Goal: Task Accomplishment & Management: Complete application form

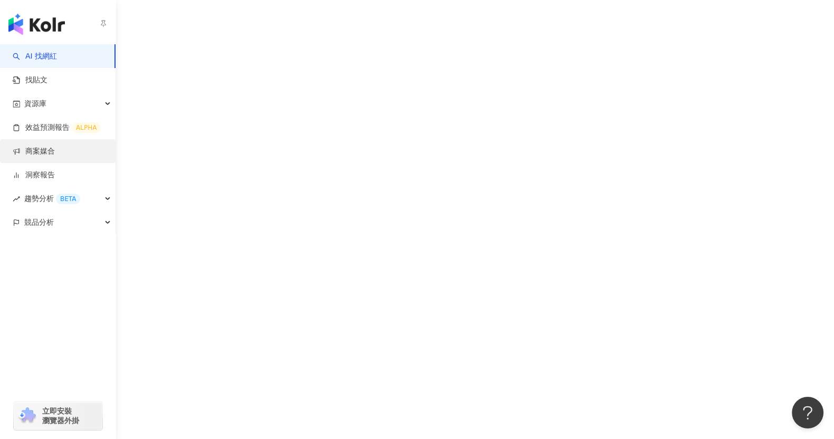
click at [44, 154] on link "商案媒合" at bounding box center [34, 151] width 42 height 11
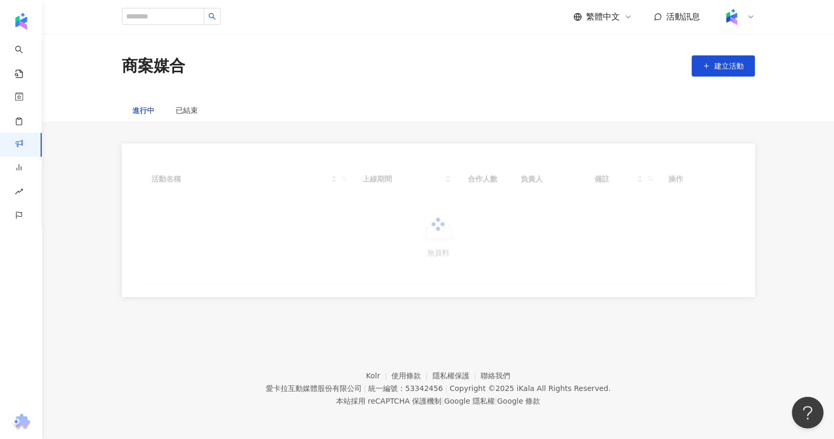
click at [262, 61] on div "商案媒合 建立活動" at bounding box center [439, 66] width 676 height 22
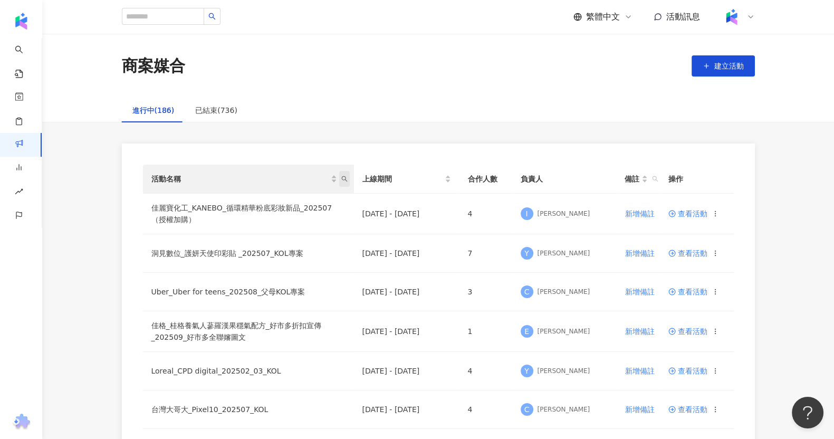
click at [347, 179] on icon "search" at bounding box center [344, 179] width 6 height 6
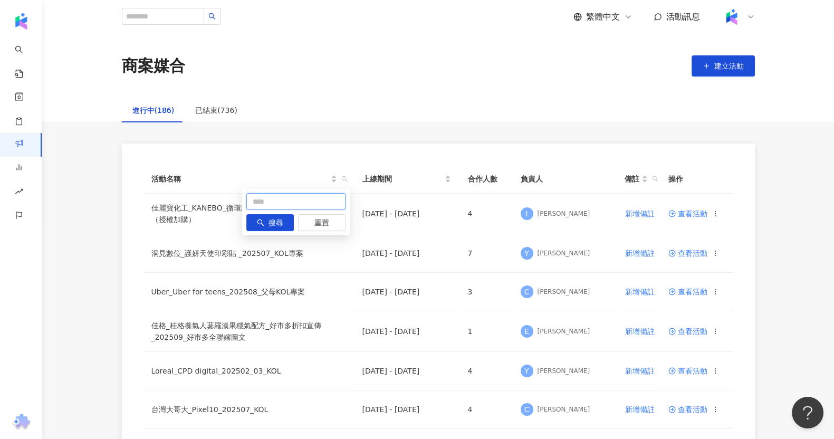
click at [275, 204] on input "text" at bounding box center [295, 201] width 99 height 17
paste input "**********"
type input "**********"
click at [277, 223] on span "搜尋" at bounding box center [276, 223] width 15 height 17
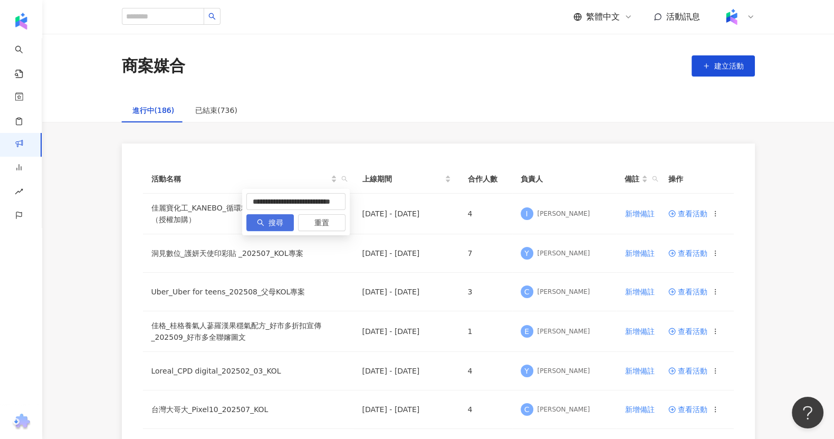
scroll to position [0, 0]
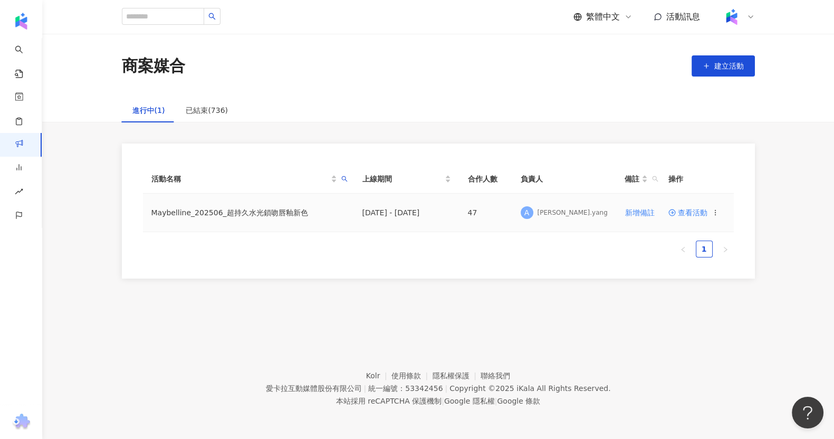
click at [674, 215] on icon at bounding box center [672, 212] width 7 height 7
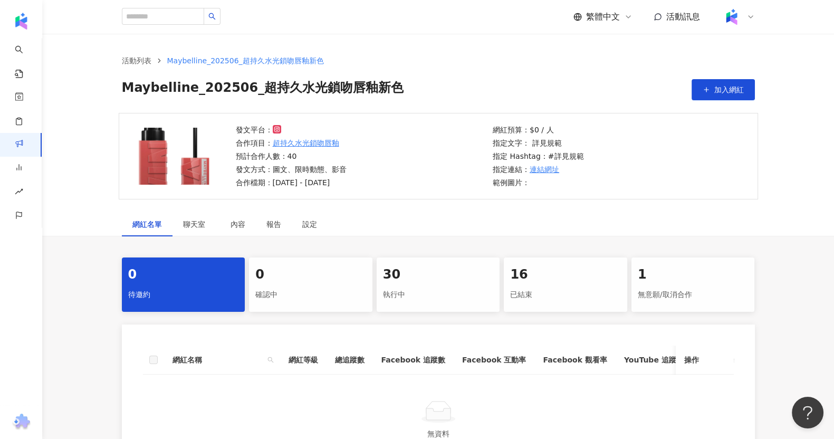
click at [443, 288] on div "執行中" at bounding box center [438, 295] width 111 height 18
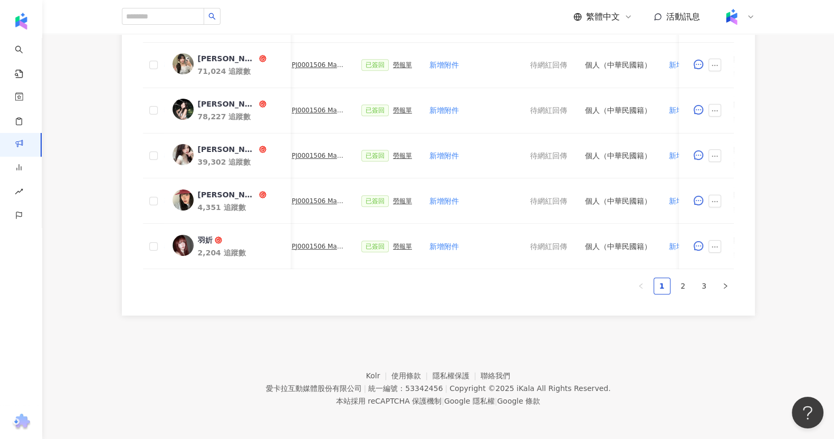
scroll to position [0, 467]
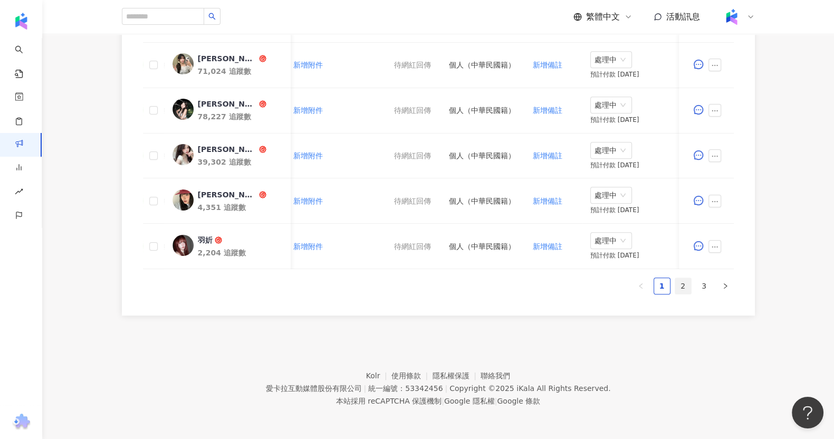
click at [678, 281] on link "2" at bounding box center [684, 286] width 16 height 16
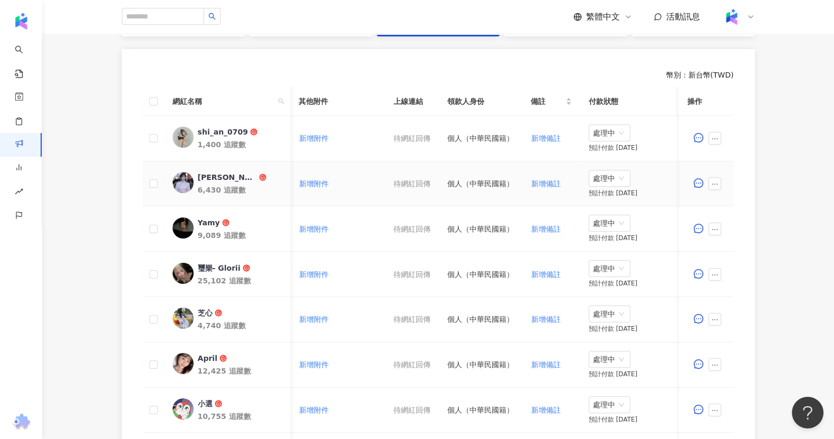
scroll to position [255, 0]
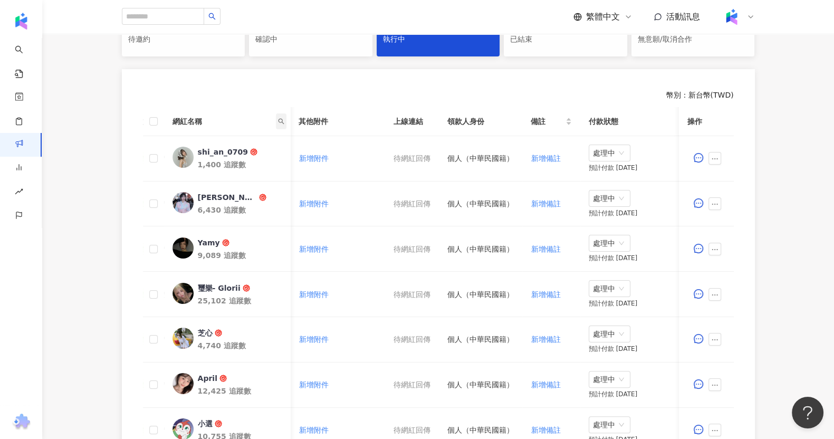
click at [278, 118] on icon "search" at bounding box center [281, 121] width 6 height 6
click at [252, 140] on input "text" at bounding box center [232, 143] width 99 height 17
type input "**"
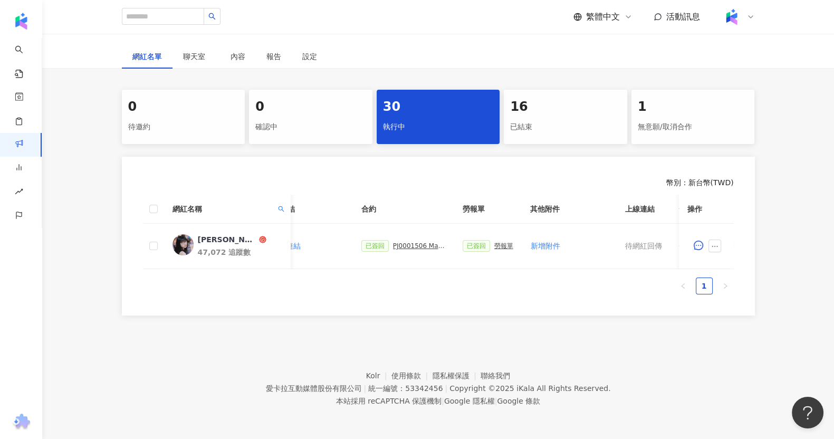
scroll to position [0, 213]
click at [413, 242] on div "PJ0001506 Maybelline_202506_超持久水光鎖吻唇釉新色_萊雅合作備忘錄" at bounding box center [431, 245] width 53 height 7
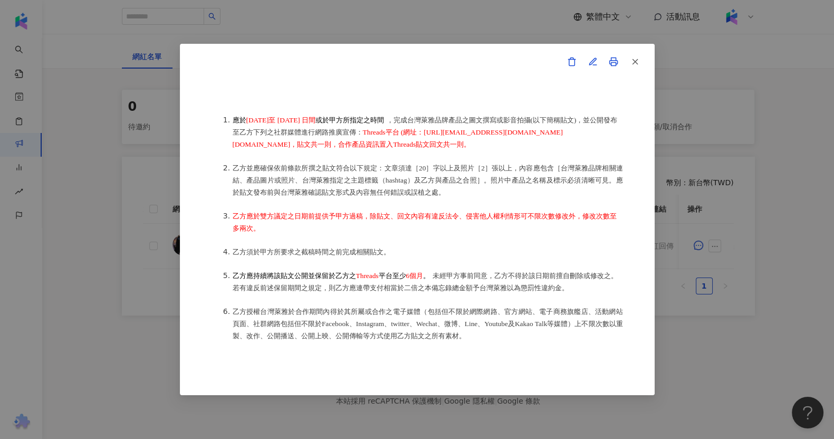
scroll to position [594, 0]
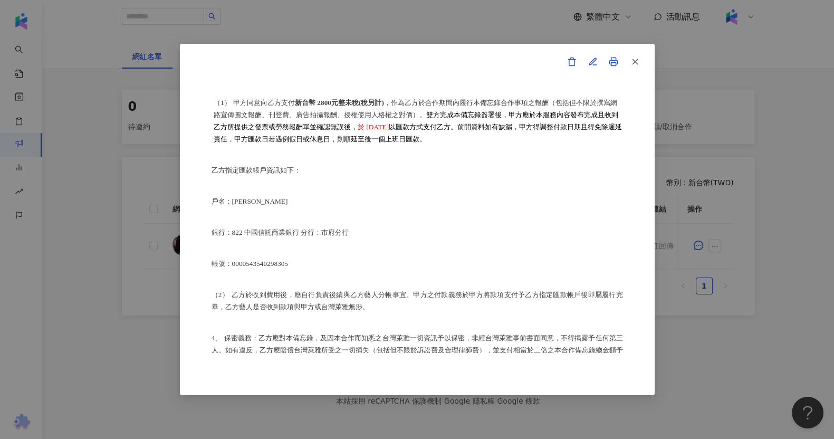
click at [767, 261] on div "合作備忘錄 甲方：愛卡拉互動媒體股份有限公司 乙方：蔡宛蓉 茲因甲方委託乙方蔡宛蓉進行台灣萊雅股份有限公司(以下簡稱台灣萊雅) 旗下品牌 Maybelline…" at bounding box center [417, 219] width 834 height 439
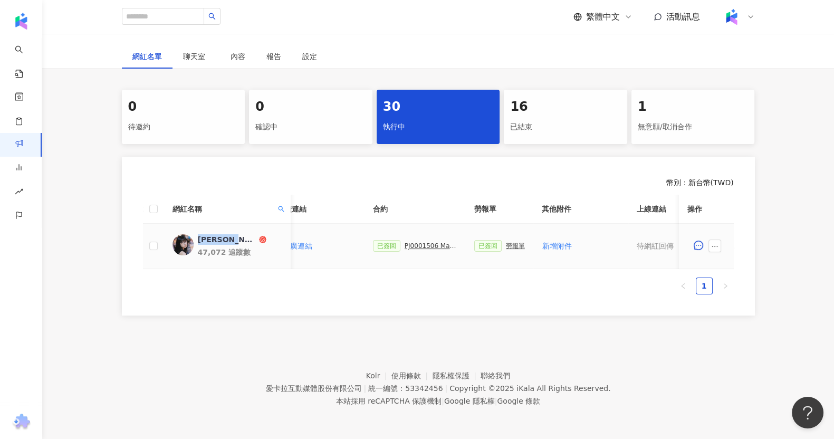
drag, startPoint x: 198, startPoint y: 231, endPoint x: 240, endPoint y: 230, distance: 41.7
click at [240, 234] on span "[PERSON_NAME]" at bounding box center [232, 239] width 69 height 11
copy div "[PERSON_NAME]"
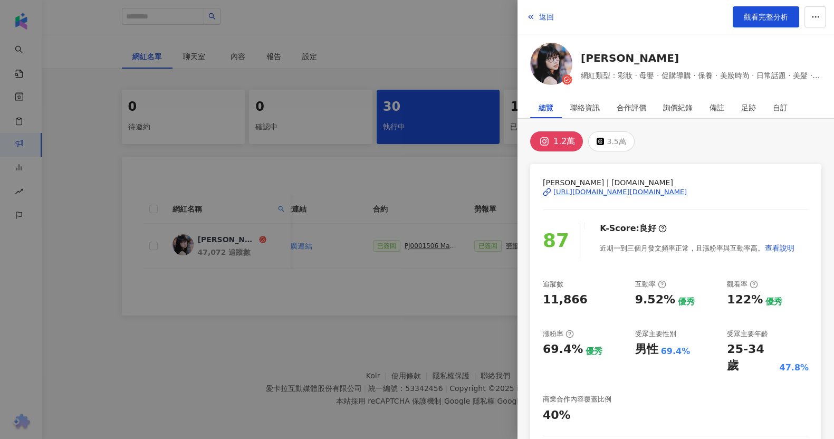
click at [319, 88] on div at bounding box center [417, 219] width 834 height 439
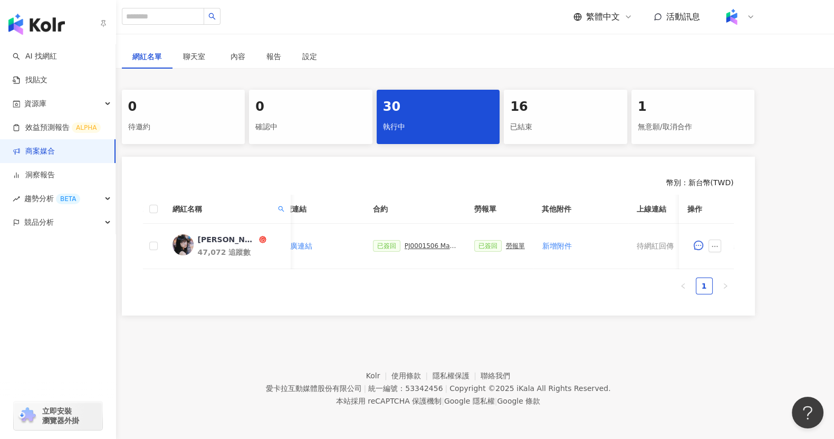
click at [38, 156] on link "商案媒合" at bounding box center [34, 151] width 42 height 11
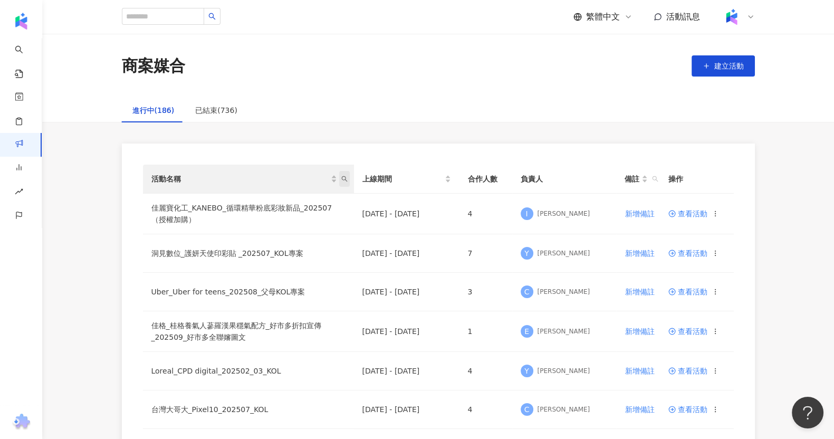
click at [342, 177] on icon "search" at bounding box center [344, 179] width 6 height 6
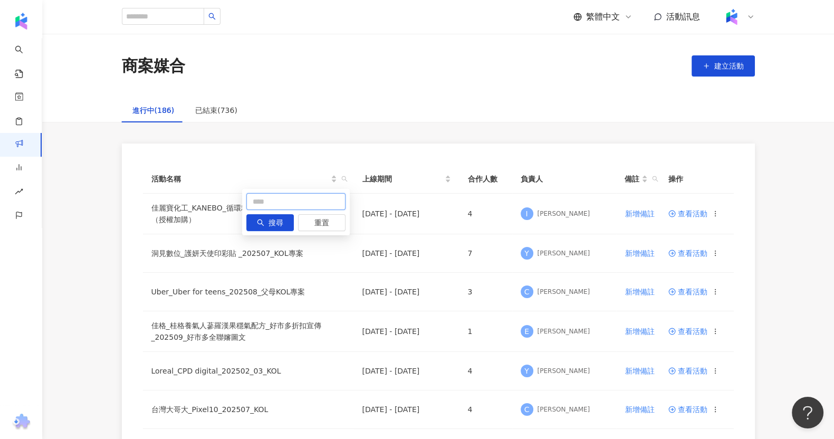
click at [265, 201] on input "text" at bounding box center [295, 201] width 99 height 17
type input "**********"
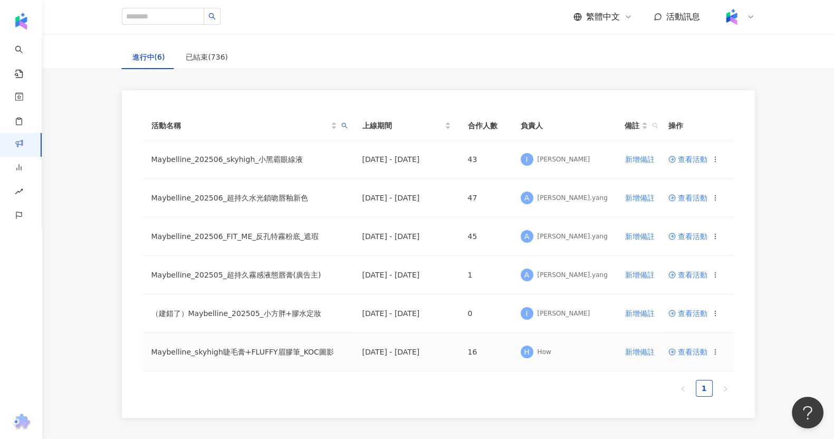
scroll to position [65, 0]
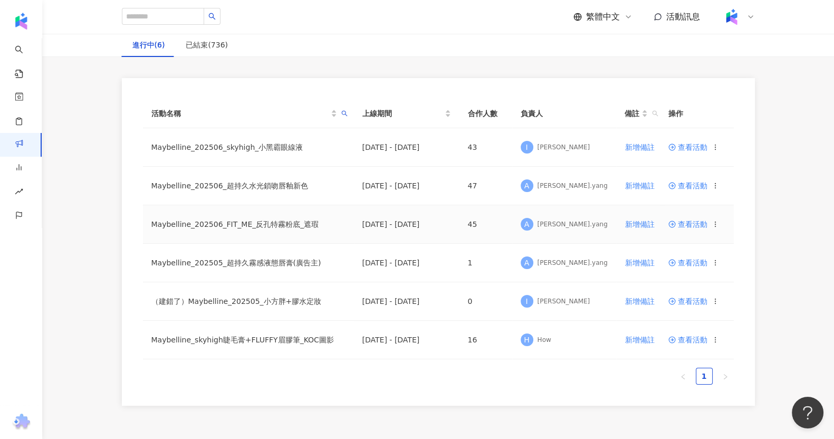
click at [682, 223] on span "查看活動" at bounding box center [688, 224] width 39 height 7
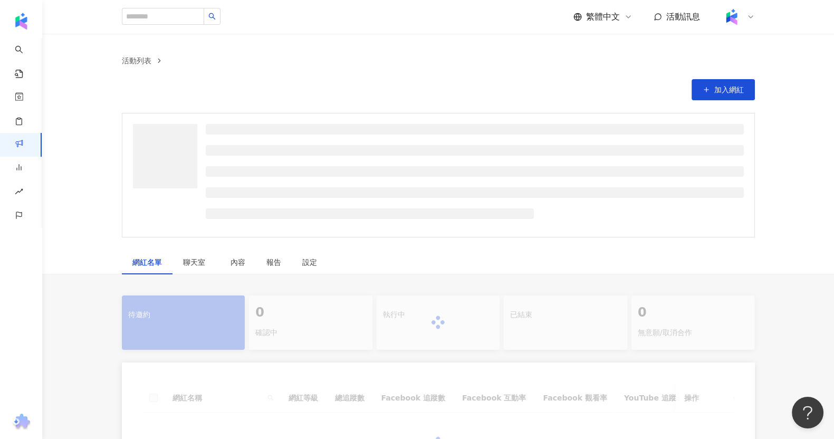
click at [515, 108] on div "活動列表 加入網紅" at bounding box center [438, 73] width 792 height 79
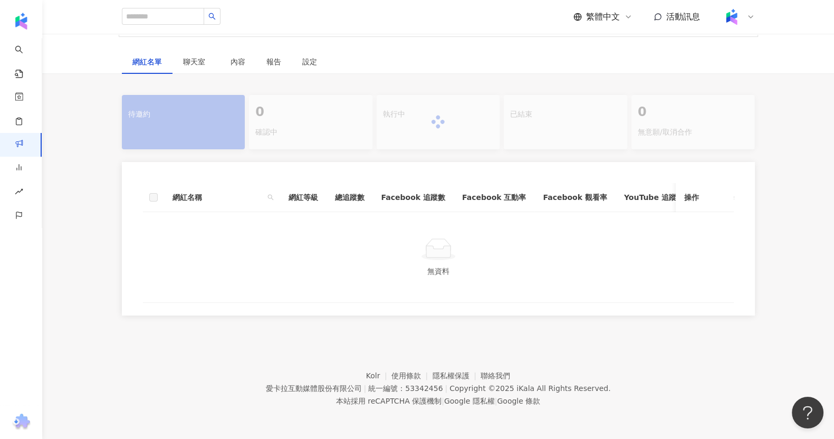
scroll to position [172, 0]
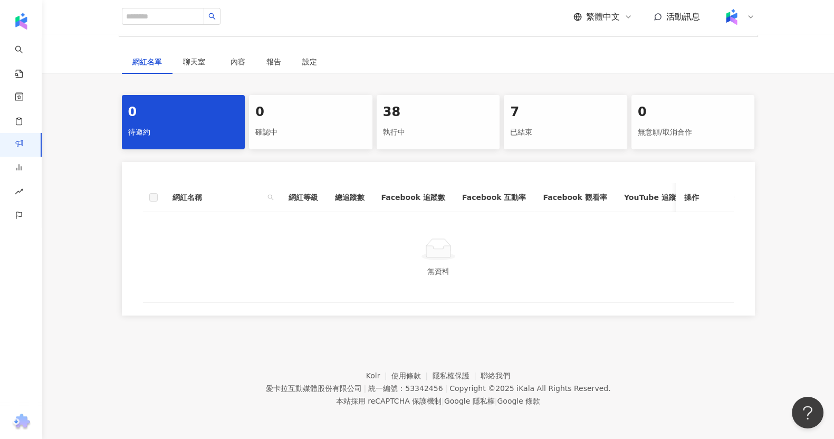
click at [790, 178] on div "0 待邀約 0 確認中 38 執行中 7 已結束 0 無意願/取消合作 網紅名稱 網紅等級 總追蹤數 Facebook 追蹤數 Facebook 互動率 Fa…" at bounding box center [438, 205] width 792 height 221
click at [447, 123] on div "執行中" at bounding box center [438, 132] width 111 height 18
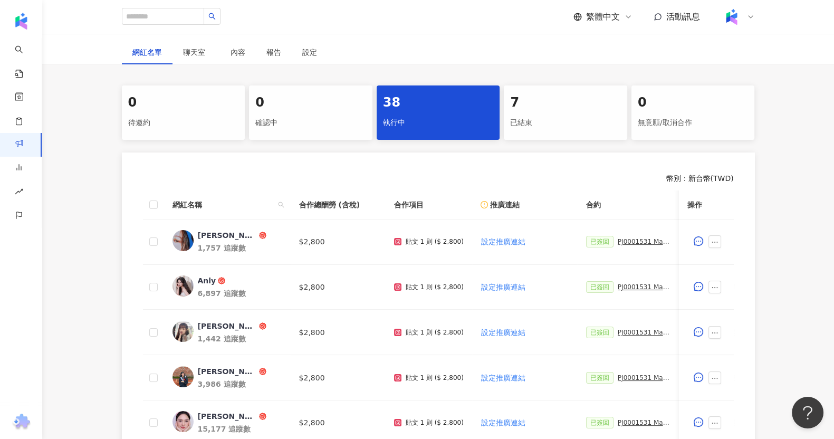
click at [470, 126] on div "執行中" at bounding box center [438, 123] width 111 height 18
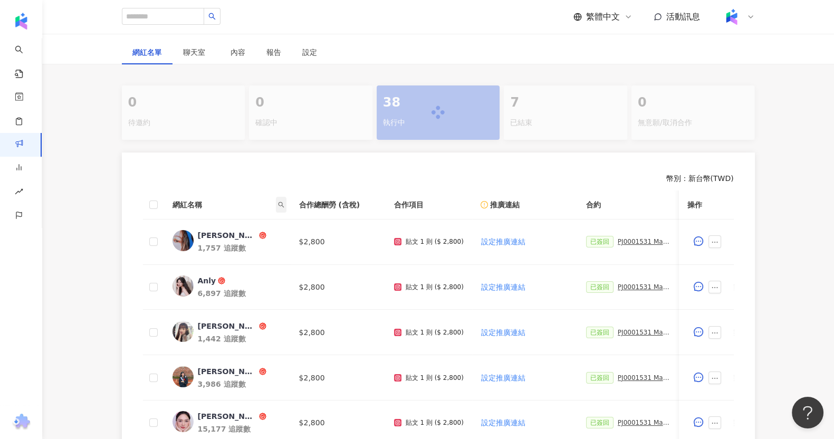
click at [276, 201] on span at bounding box center [281, 205] width 11 height 16
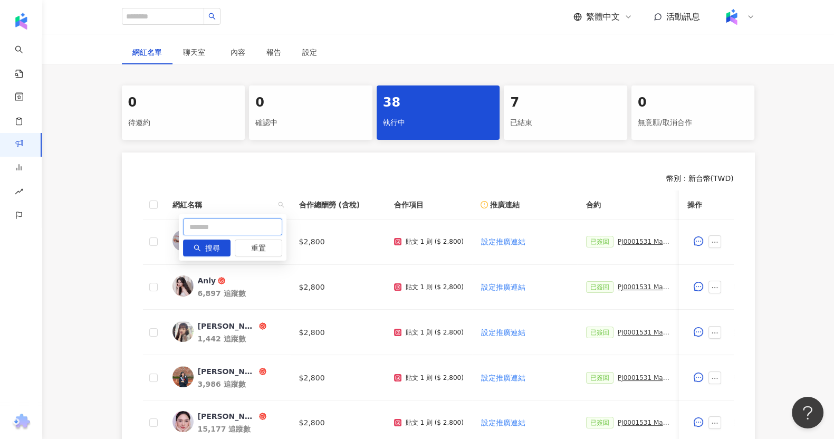
click at [265, 220] on input "text" at bounding box center [232, 226] width 99 height 17
paste input "********"
click at [206, 245] on span "搜尋" at bounding box center [212, 248] width 15 height 17
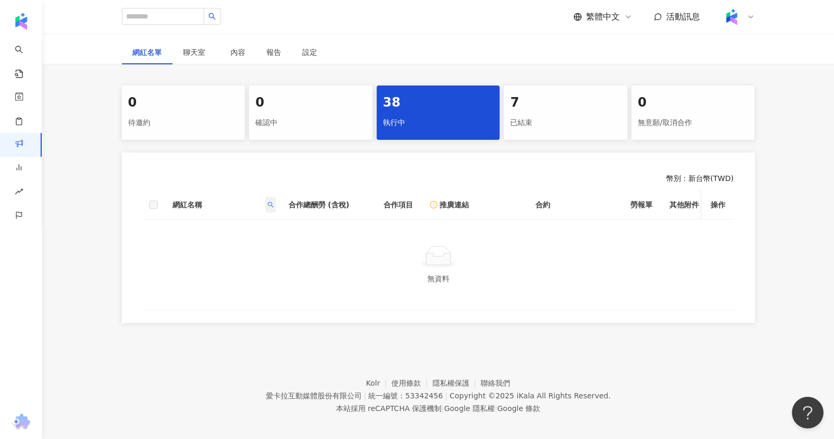
click at [269, 202] on icon "search" at bounding box center [271, 205] width 6 height 6
drag, startPoint x: 226, startPoint y: 229, endPoint x: 200, endPoint y: 225, distance: 26.1
click at [200, 225] on input "********" at bounding box center [222, 226] width 99 height 17
type input "***"
click at [196, 252] on span "搜尋" at bounding box center [202, 248] width 15 height 17
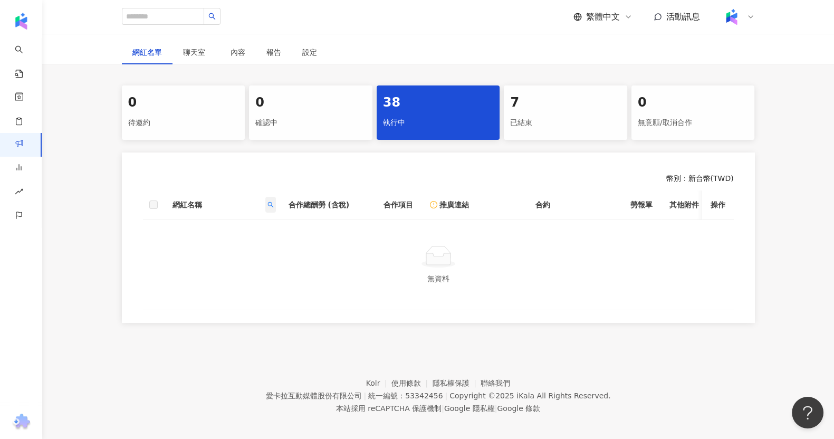
click at [269, 202] on icon "search" at bounding box center [271, 205] width 6 height 6
drag, startPoint x: 235, startPoint y: 225, endPoint x: 157, endPoint y: 226, distance: 78.1
click at [157, 226] on body "AI 找網紅 找貼文 資源庫 效益預測報告 ALPHA 商案媒合 洞察報告 趨勢分析 BETA 競品分析 繁體中文 活動訊息 活動列表 Maybelline_…" at bounding box center [417, 47] width 834 height 439
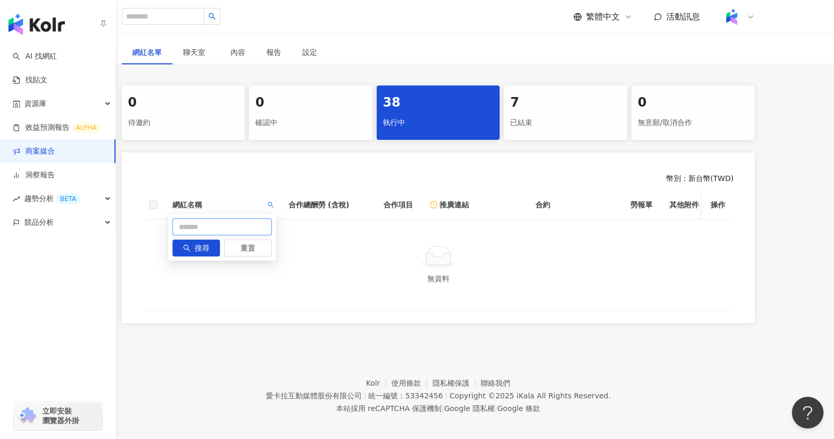
paste input "********"
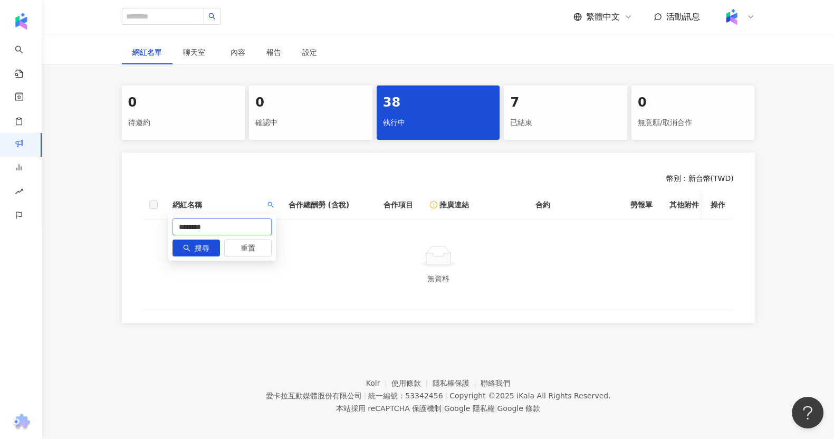
drag, startPoint x: 200, startPoint y: 223, endPoint x: 166, endPoint y: 229, distance: 34.8
click at [165, 226] on body "AI 找網紅 找貼文 資源庫 效益預測報告 ALPHA 商案媒合 洞察報告 趨勢分析 BETA 競品分析 繁體中文 活動訊息 活動列表 Maybelline_…" at bounding box center [417, 47] width 834 height 439
type input "*****"
click at [186, 241] on button "搜尋" at bounding box center [196, 248] width 47 height 17
click at [558, 115] on div "已結束" at bounding box center [565, 123] width 111 height 18
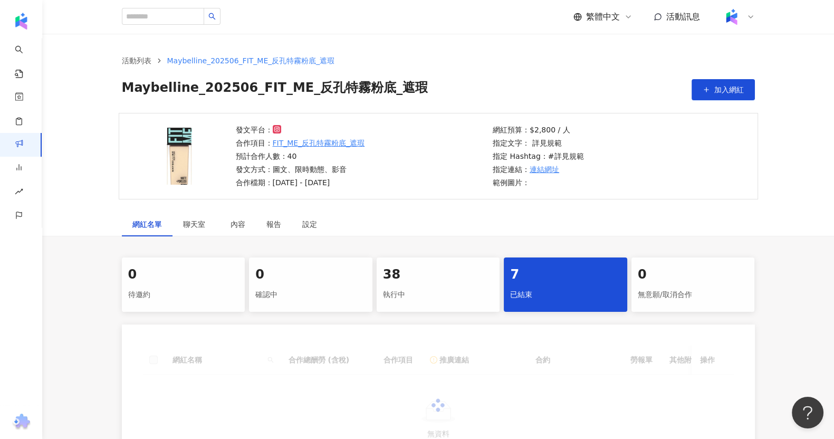
click at [475, 302] on div "執行中" at bounding box center [438, 295] width 111 height 18
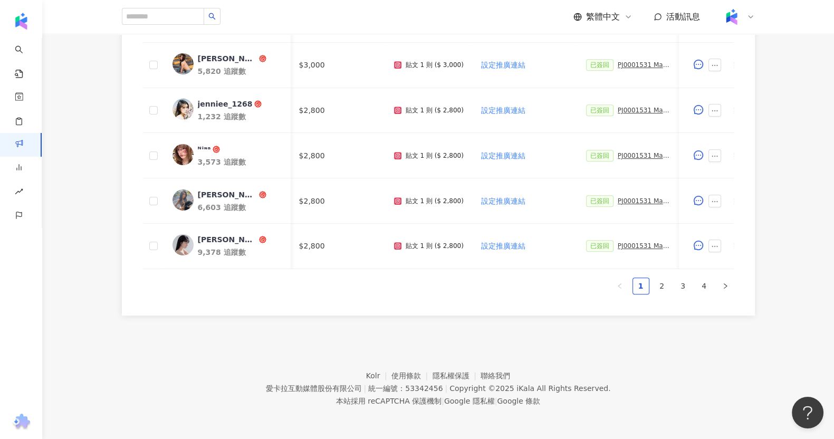
scroll to position [0, 203]
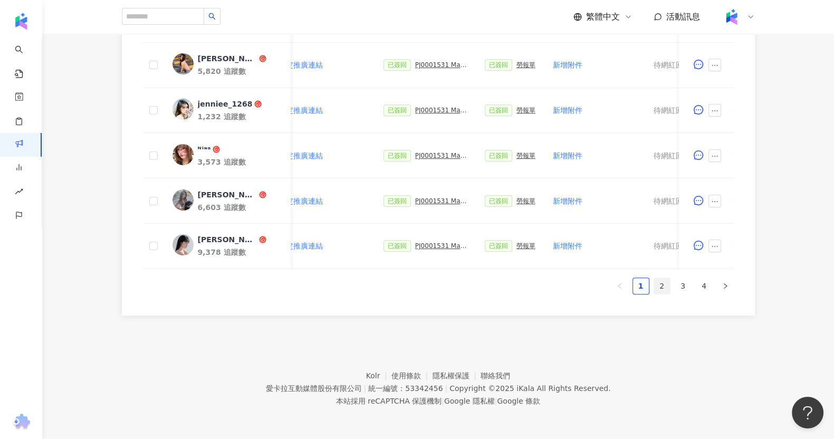
click at [654, 283] on link "2" at bounding box center [662, 286] width 16 height 16
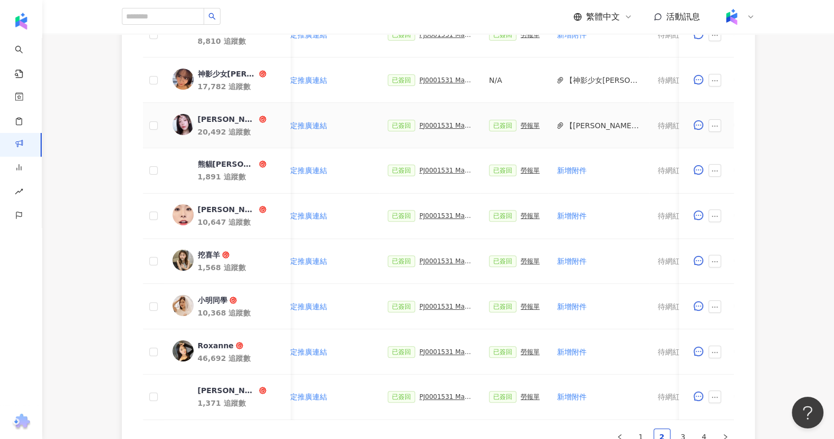
scroll to position [452, 0]
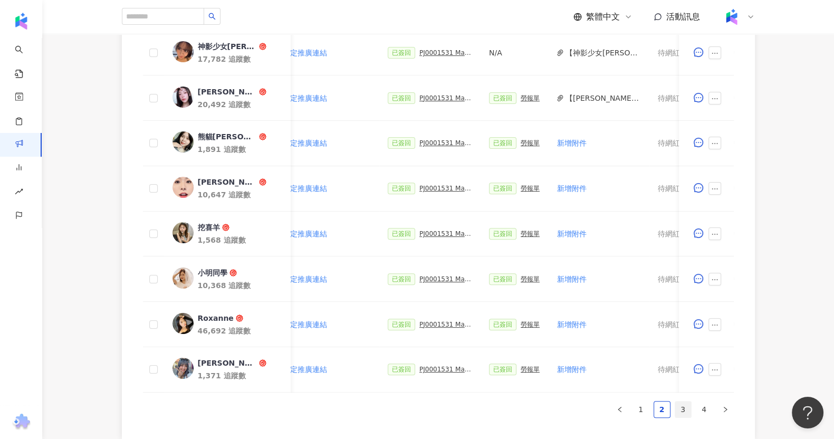
click at [689, 416] on link "3" at bounding box center [684, 410] width 16 height 16
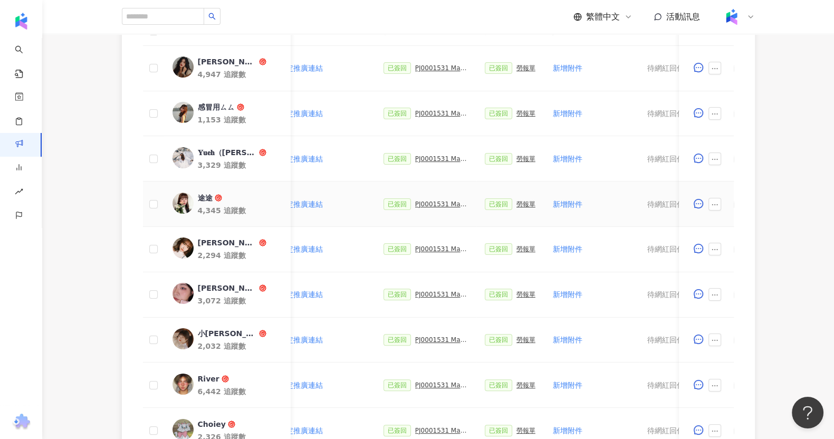
scroll to position [584, 0]
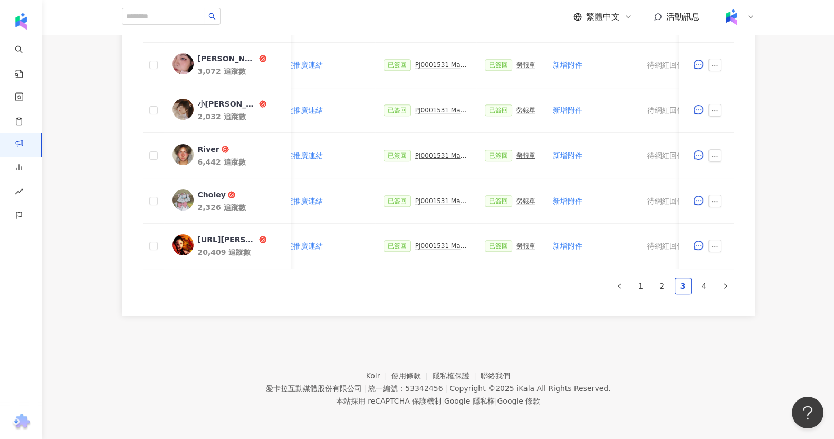
click at [691, 274] on div "網紅名稱 合作總酬勞 (含稅) 合作項目 推廣連結 合約 勞報單 其他附件 上線連結 領款人身份 備註 付款狀態 操作 姵廷 Alina 4,947 追蹤數 …" at bounding box center [438, 40] width 591 height 507
click at [700, 283] on link "4" at bounding box center [705, 286] width 16 height 16
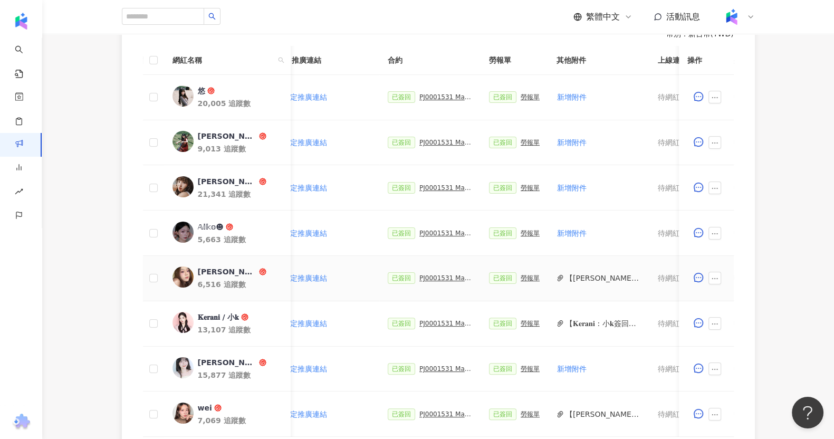
scroll to position [362, 0]
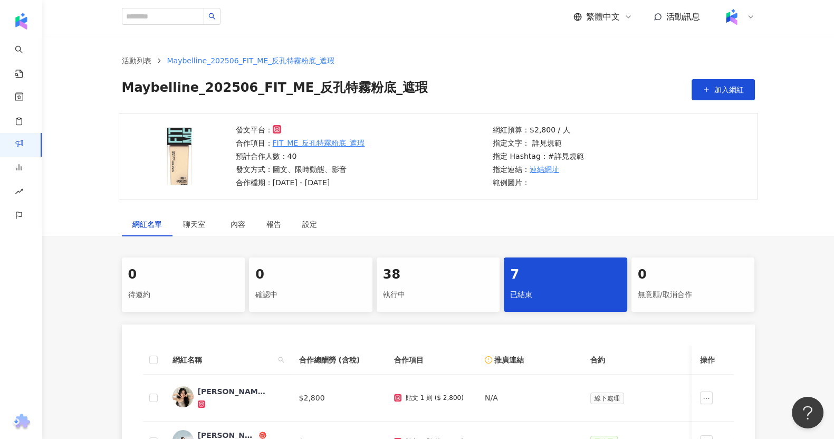
scroll to position [172, 0]
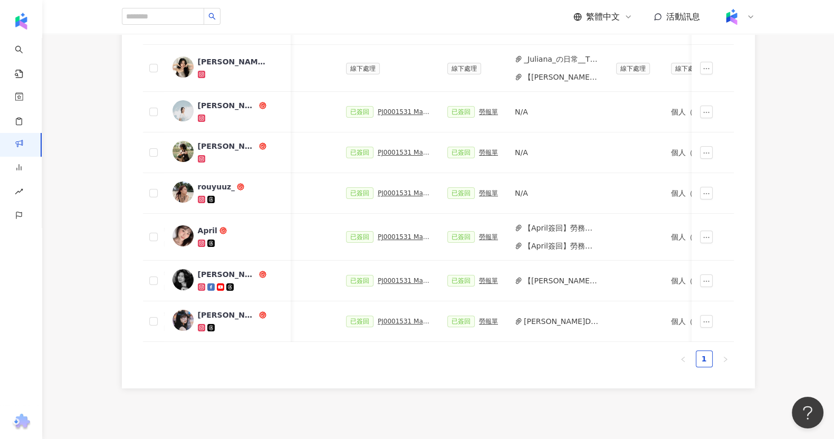
scroll to position [0, 243]
click at [405, 320] on div "PJ0001531 Maybelline_202506_FIT_ME_反孔特霧粉底_遮瑕_萊雅備忘錄" at bounding box center [405, 321] width 53 height 7
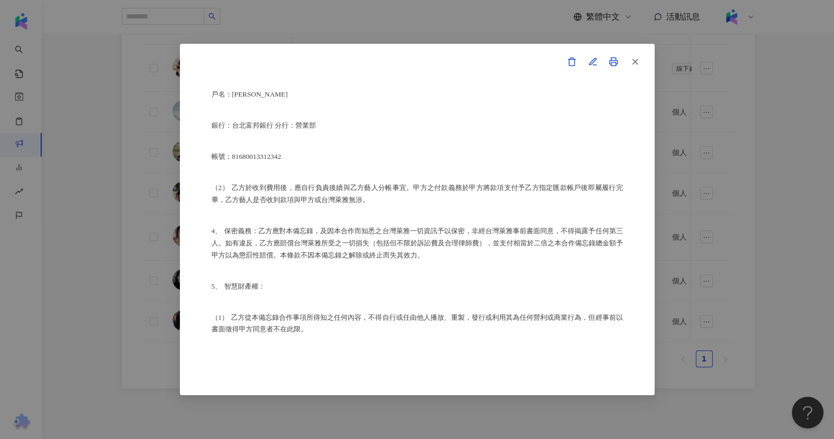
scroll to position [660, 0]
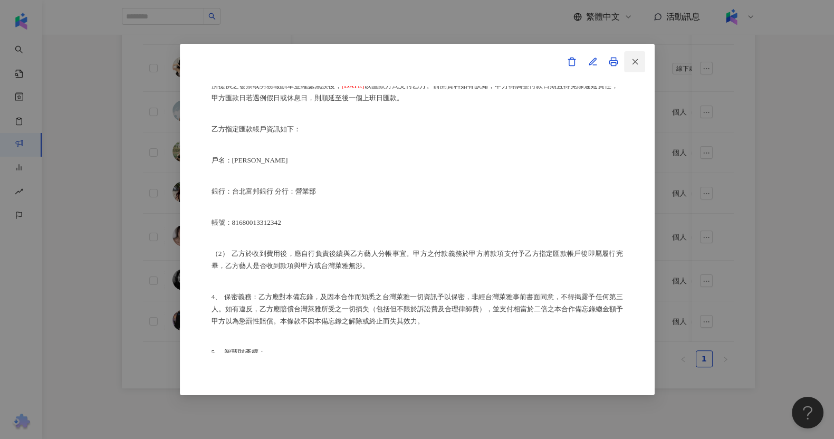
click at [633, 64] on icon "button" at bounding box center [635, 61] width 9 height 9
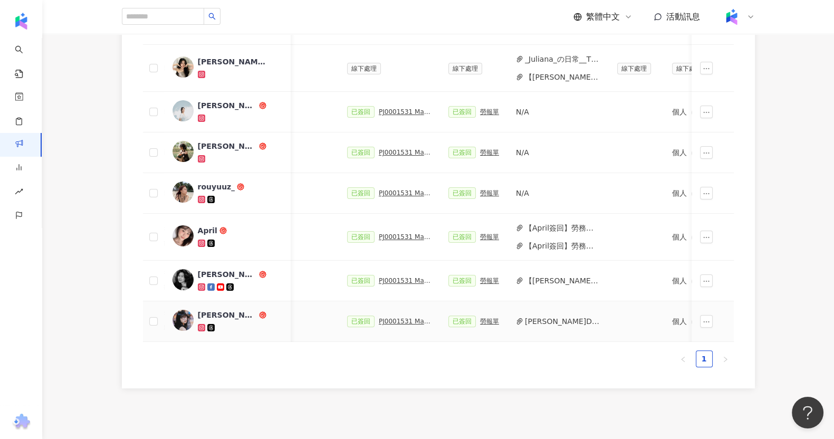
click at [549, 321] on button "蔡宛蓉Daisy_存摺封面.png" at bounding box center [562, 322] width 75 height 12
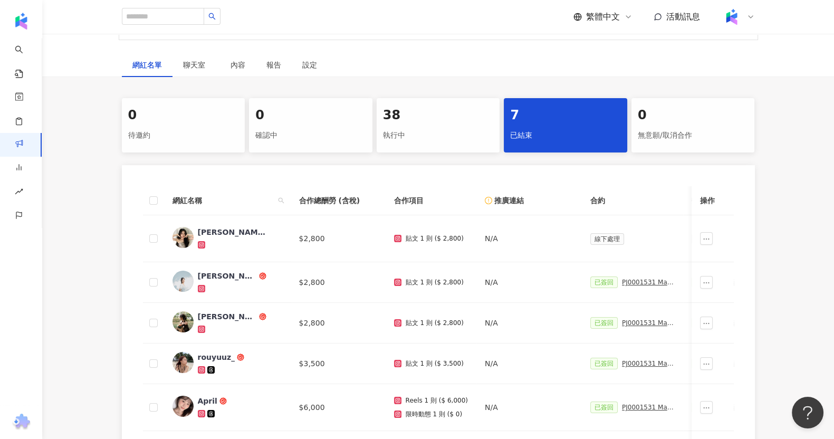
scroll to position [65, 0]
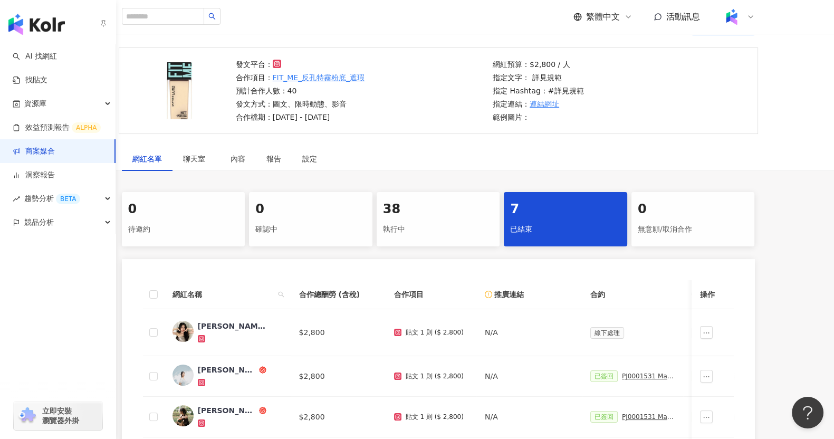
click at [25, 146] on link "商案媒合" at bounding box center [34, 151] width 42 height 11
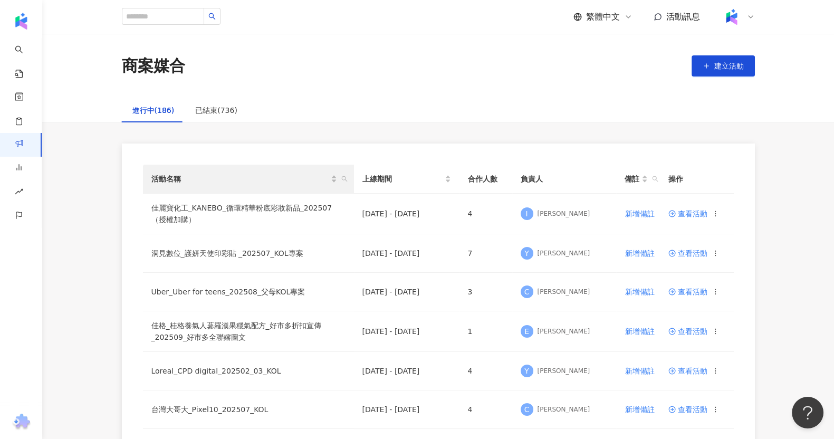
drag, startPoint x: 765, startPoint y: 233, endPoint x: 316, endPoint y: 169, distance: 453.1
click at [346, 178] on icon "search" at bounding box center [344, 179] width 6 height 6
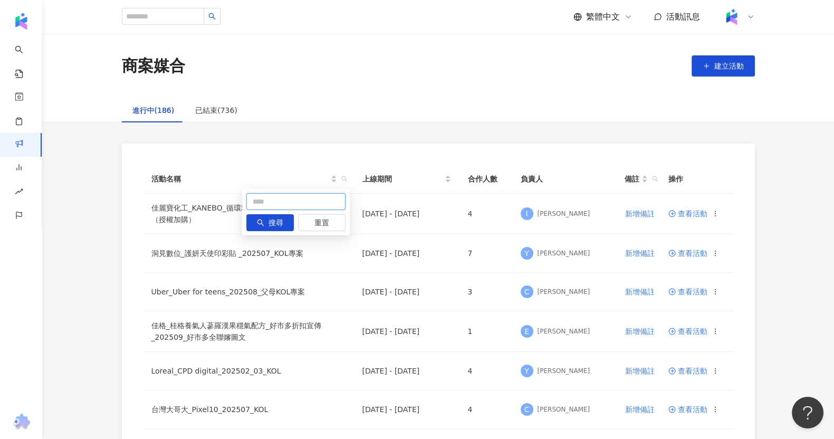
click at [287, 197] on input "text" at bounding box center [295, 201] width 99 height 17
paste input "**********"
type input "**********"
click at [275, 223] on span "搜尋" at bounding box center [276, 223] width 15 height 17
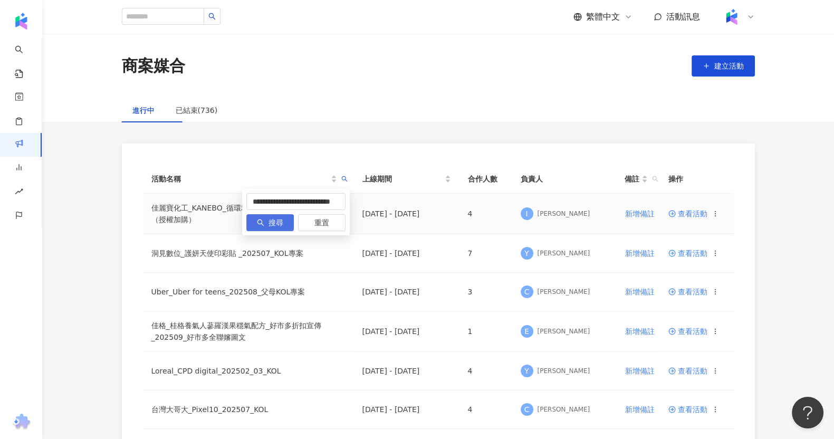
scroll to position [0, 0]
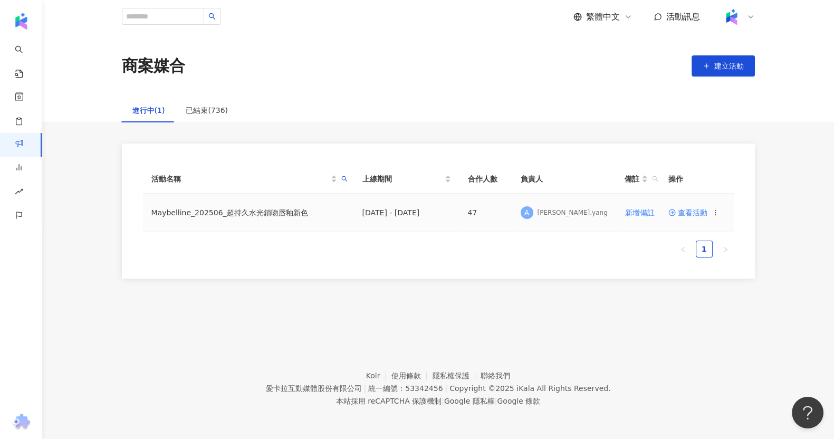
click at [683, 212] on span "查看活動" at bounding box center [688, 212] width 39 height 7
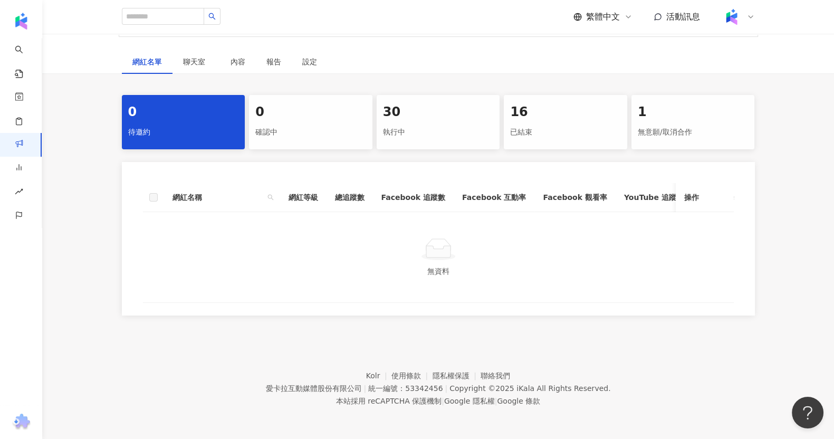
scroll to position [0, 97]
click at [447, 123] on div "執行中" at bounding box center [438, 132] width 111 height 18
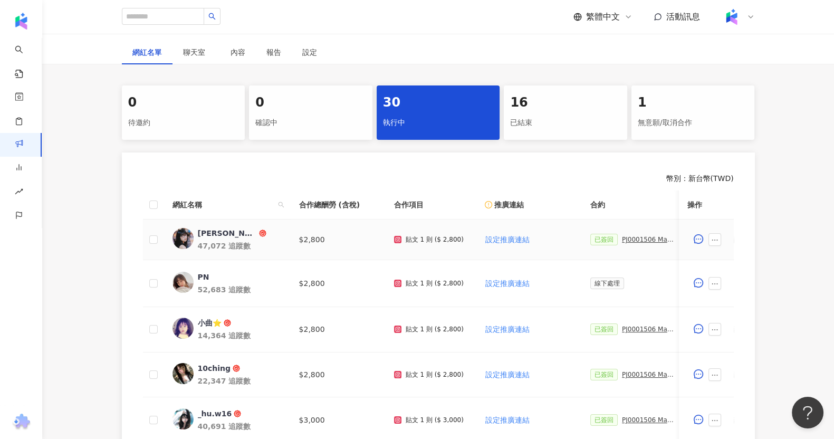
click at [636, 241] on div "PJ0001506 Maybelline_202506_超持久水光鎖吻唇釉新色_萊雅合作備忘錄" at bounding box center [648, 239] width 53 height 7
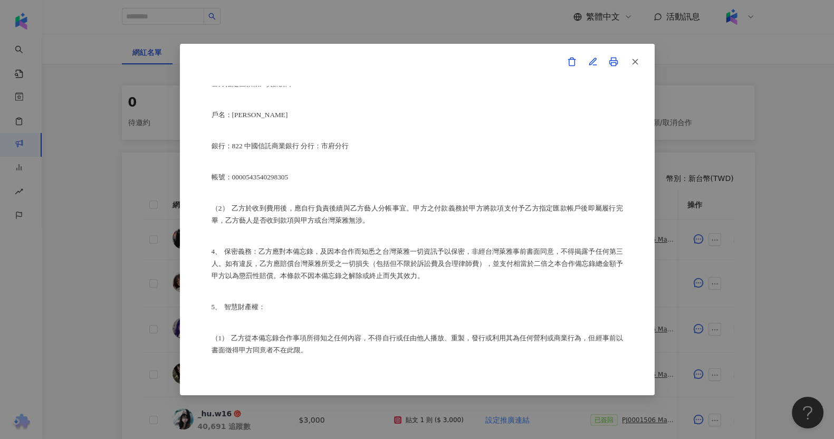
scroll to position [660, 0]
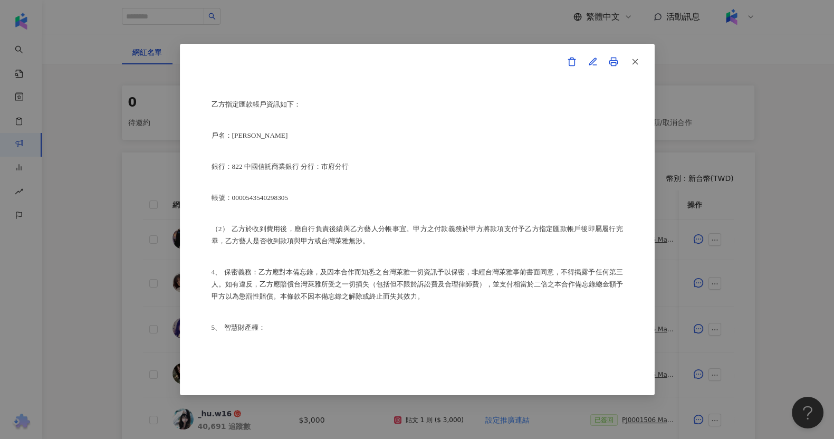
drag, startPoint x: 765, startPoint y: 232, endPoint x: 264, endPoint y: 213, distance: 500.7
click at [765, 232] on div "合作備忘錄 甲方：愛[PERSON_NAME]互動媒體股份有限公司 乙方：[PERSON_NAME]因甲方委託乙方[PERSON_NAME]進行台灣萊雅股份有…" at bounding box center [417, 219] width 834 height 439
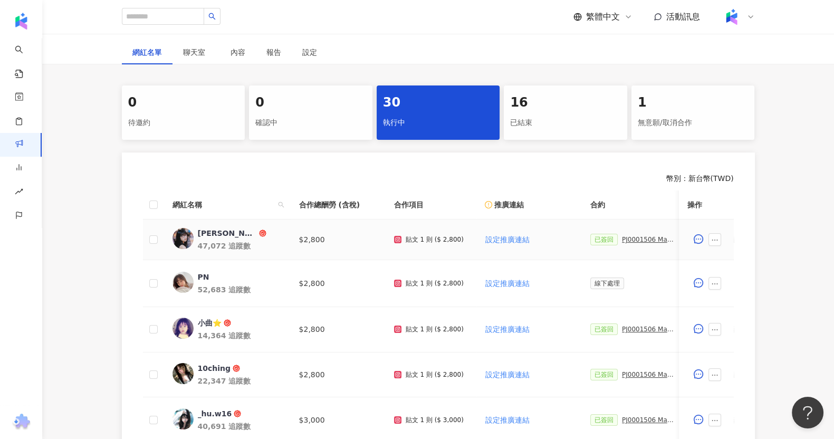
click at [631, 240] on div "PJ0001506 Maybelline_202506_超持久水光鎖吻唇釉新色_萊雅合作備忘錄" at bounding box center [648, 239] width 53 height 7
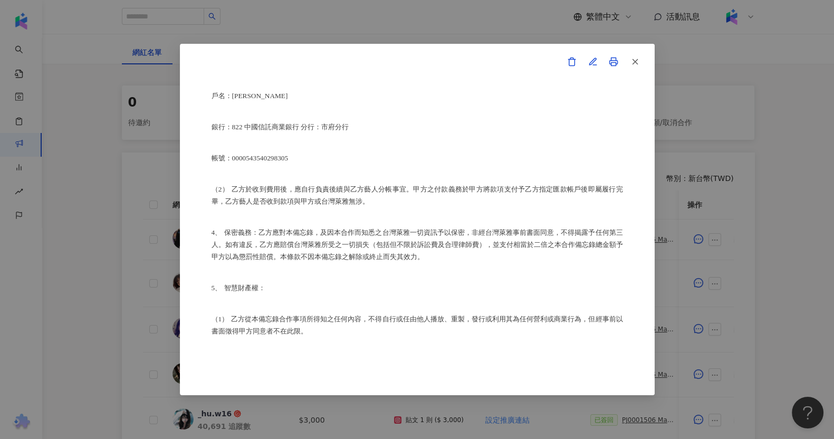
scroll to position [660, 0]
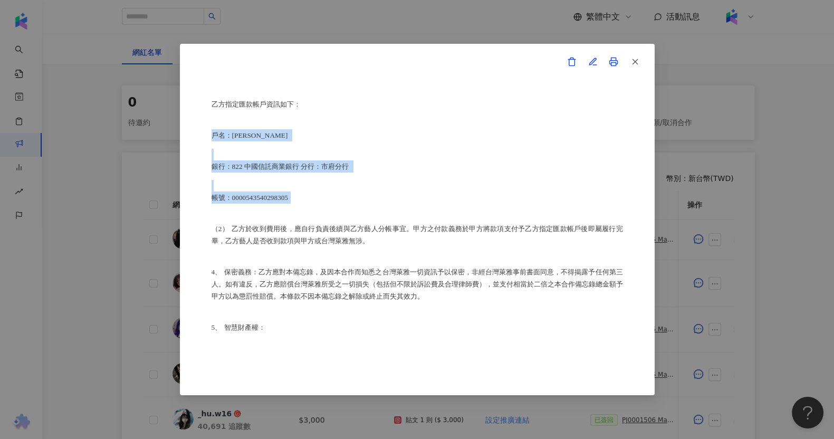
drag, startPoint x: 299, startPoint y: 217, endPoint x: 203, endPoint y: 157, distance: 112.9
click at [203, 157] on div "合作備忘錄 甲方：愛卡拉互動媒體股份有限公司 乙方：蔡宛蓉 茲因甲方委託乙方蔡宛蓉進行台灣萊雅股份有限公司(以下簡稱台灣萊雅) 旗下品牌 Maybelline…" at bounding box center [417, 219] width 475 height 351
copy div "戶名：蔡宛蓉 銀行：822 中國信託商業銀行 分行：市府分行 帳號：0000543540298305"
click at [331, 269] on div "合作備忘錄 甲方：愛[PERSON_NAME]互動媒體股份有限公司 乙方：[PERSON_NAME]因甲方委託乙方[PERSON_NAME]進行台灣萊雅股份有…" at bounding box center [418, 219] width 412 height 267
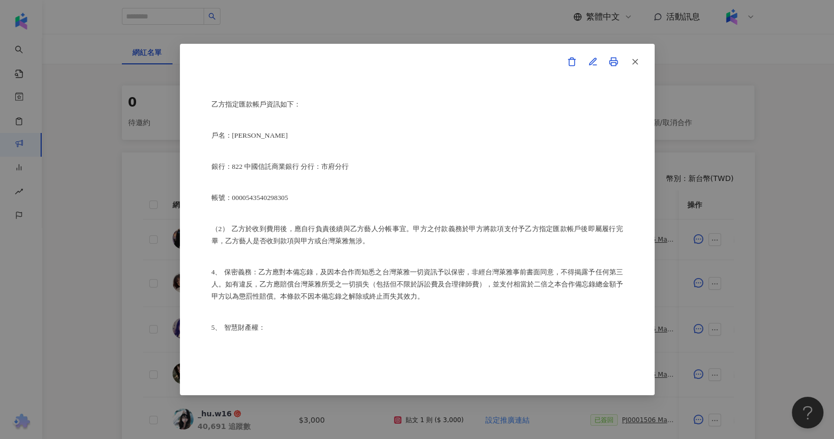
click at [795, 273] on div "合作備忘錄 甲方：愛[PERSON_NAME]互動媒體股份有限公司 乙方：[PERSON_NAME]因甲方委託乙方[PERSON_NAME]進行台灣萊雅股份有…" at bounding box center [417, 219] width 834 height 439
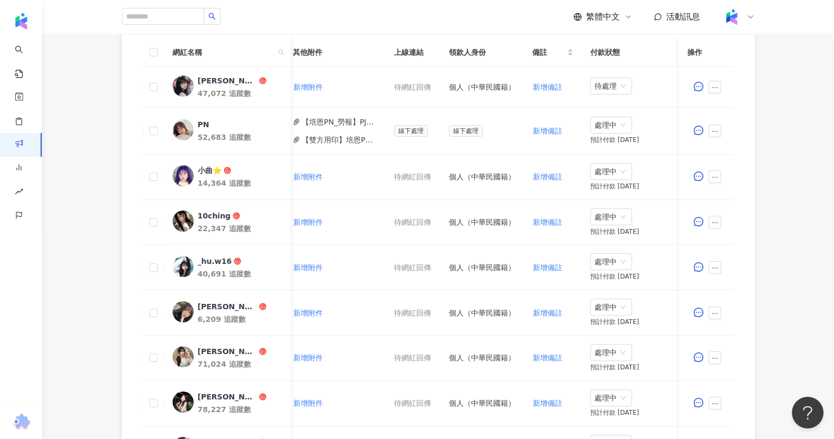
scroll to position [172, 0]
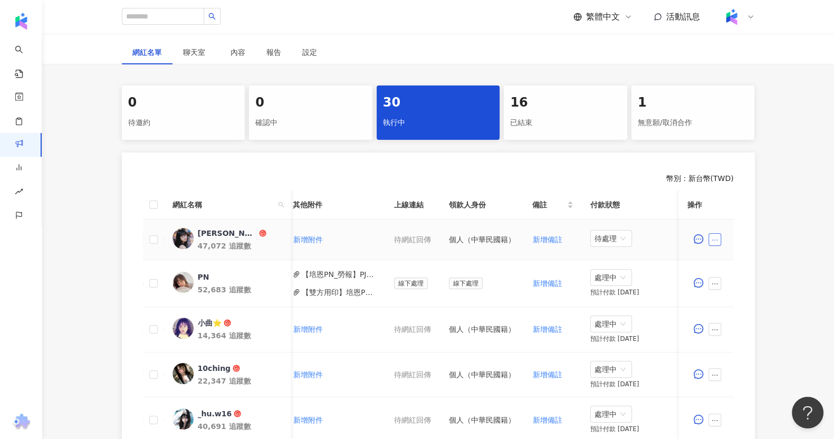
click at [715, 236] on icon "ellipsis" at bounding box center [714, 239] width 7 height 7
click at [740, 125] on span "查看帳務資訊" at bounding box center [739, 124] width 44 height 12
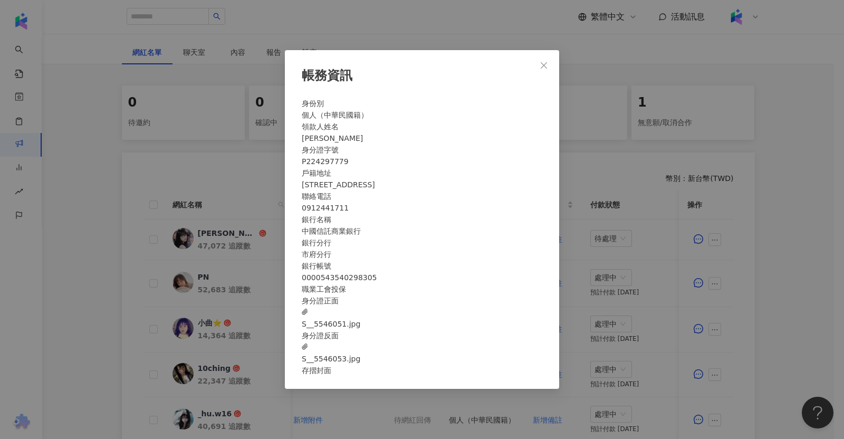
click at [360, 330] on span "S__5546051.jpg" at bounding box center [331, 318] width 59 height 23
drag, startPoint x: 438, startPoint y: 282, endPoint x: 386, endPoint y: 284, distance: 51.3
click at [386, 283] on div "銀行帳號 0000543540298305" at bounding box center [422, 271] width 241 height 23
click at [455, 283] on div "銀行帳號 0000543540298305" at bounding box center [422, 271] width 241 height 23
click at [546, 61] on icon "close" at bounding box center [544, 65] width 8 height 8
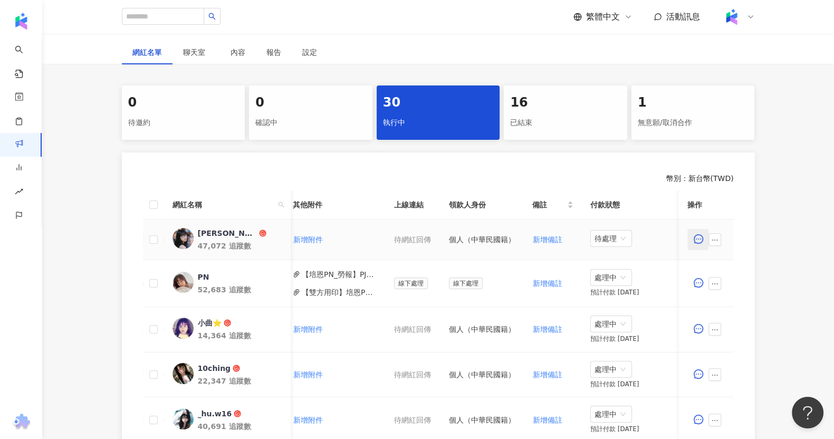
click at [704, 240] on button "button" at bounding box center [698, 239] width 21 height 21
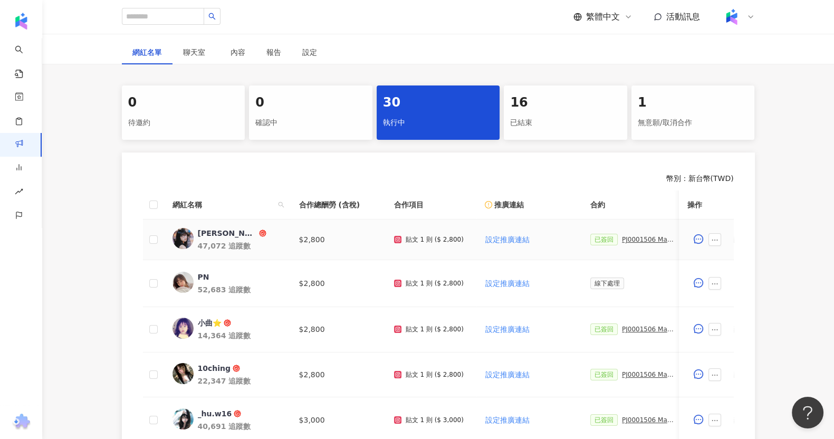
click at [657, 241] on div "PJ0001506 Maybelline_202506_超持久水光鎖吻唇釉新色_萊雅合作備忘錄" at bounding box center [648, 239] width 53 height 7
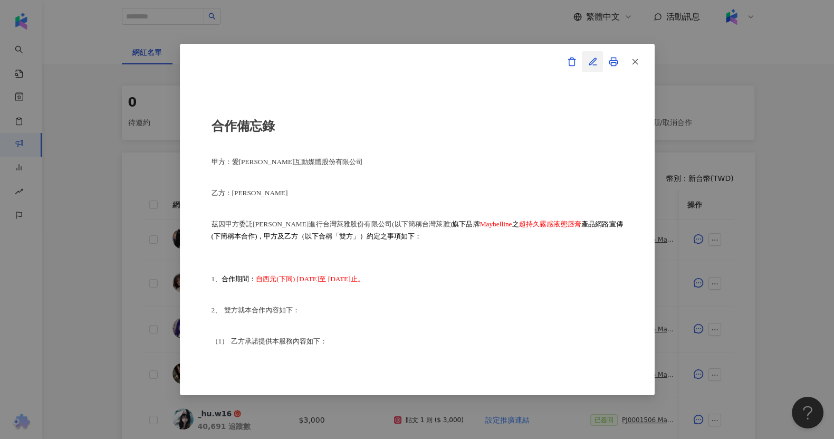
click at [600, 60] on button "button" at bounding box center [592, 61] width 21 height 21
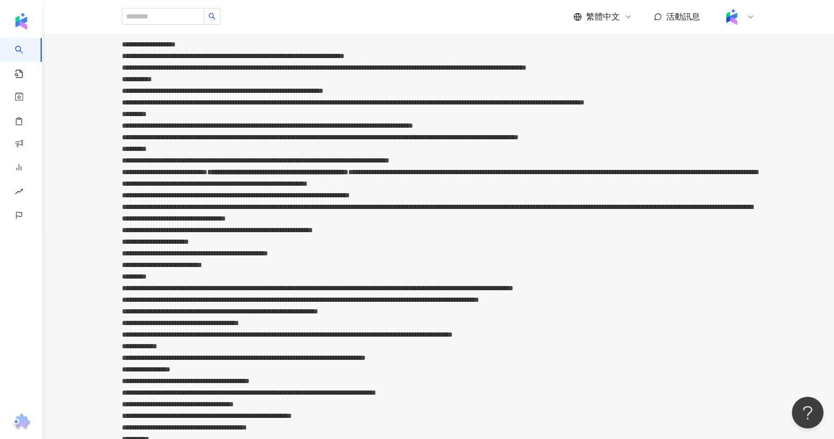
scroll to position [726, 0]
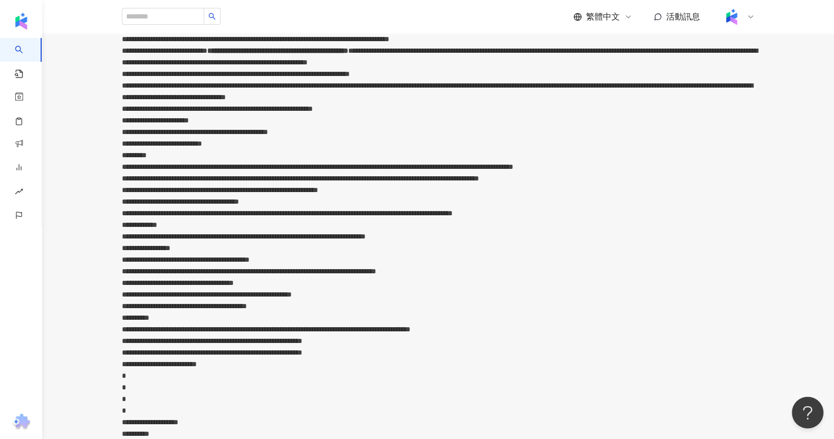
drag, startPoint x: 225, startPoint y: 165, endPoint x: 182, endPoint y: 167, distance: 42.8
drag, startPoint x: 182, startPoint y: 167, endPoint x: 238, endPoint y: 167, distance: 55.9
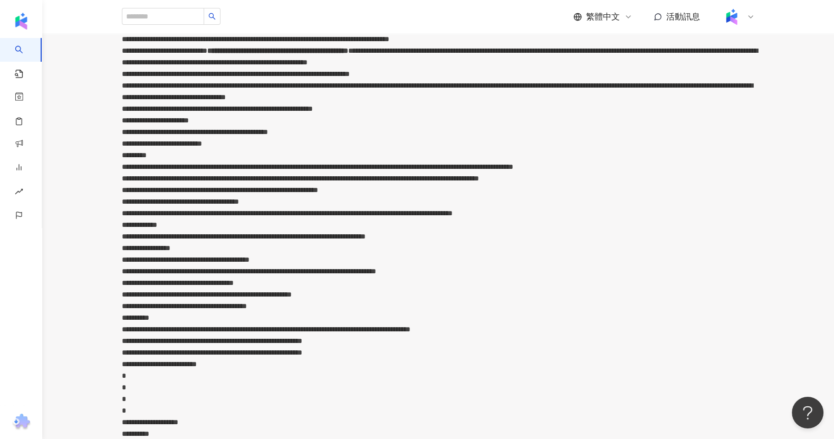
drag, startPoint x: 194, startPoint y: 166, endPoint x: 203, endPoint y: 166, distance: 9.5
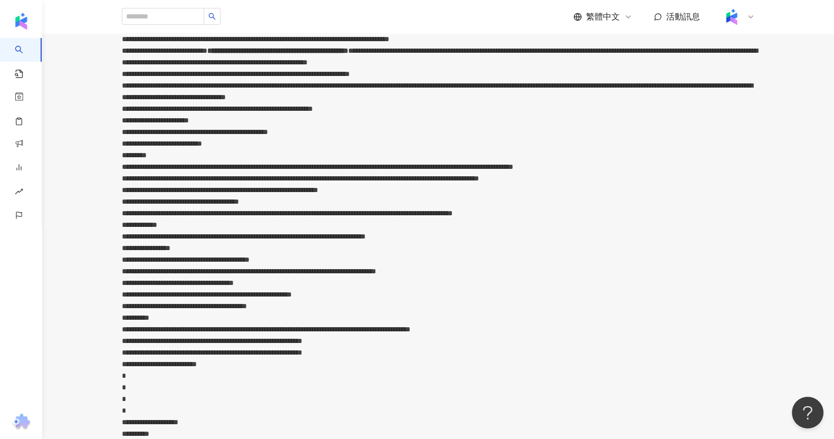
drag, startPoint x: 248, startPoint y: 167, endPoint x: 194, endPoint y: 169, distance: 53.9
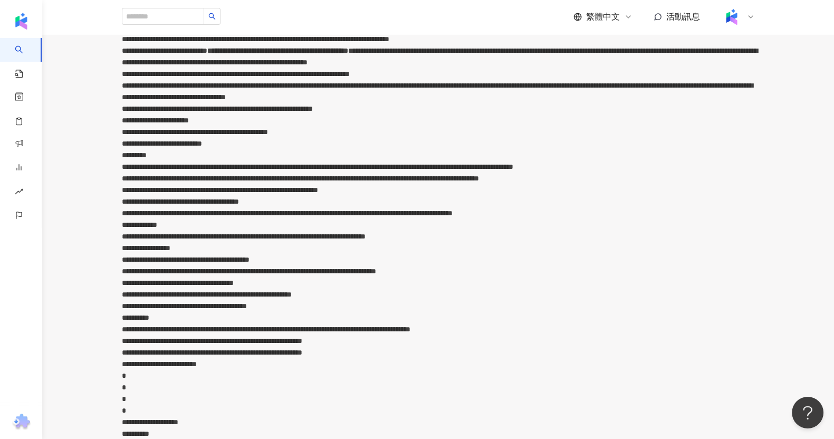
drag, startPoint x: 245, startPoint y: 197, endPoint x: 221, endPoint y: 194, distance: 23.9
drag, startPoint x: 221, startPoint y: 194, endPoint x: 177, endPoint y: 196, distance: 44.4
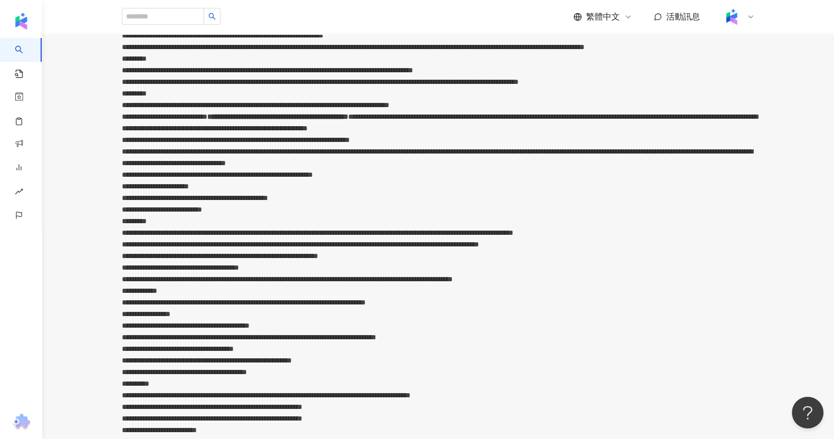
scroll to position [0, 0]
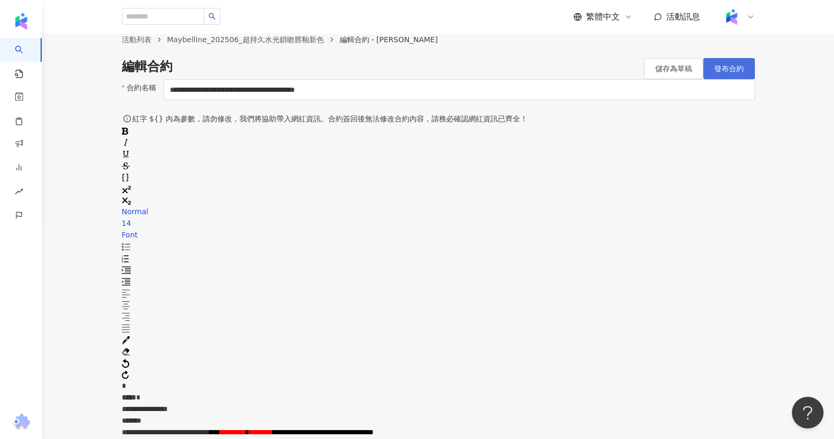
click at [731, 79] on button "發布合約" at bounding box center [730, 68] width 52 height 21
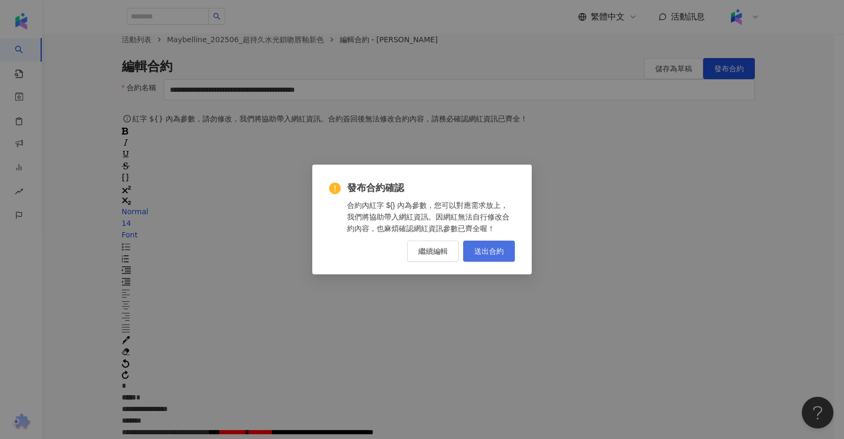
click at [486, 252] on span "送出合約" at bounding box center [489, 251] width 30 height 8
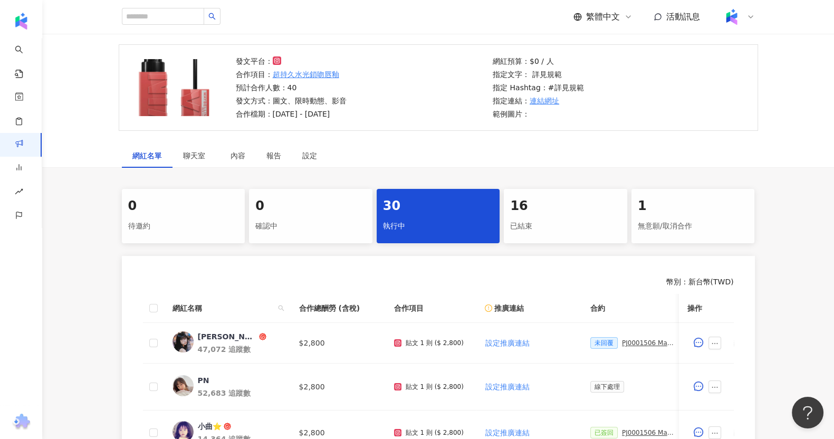
scroll to position [198, 0]
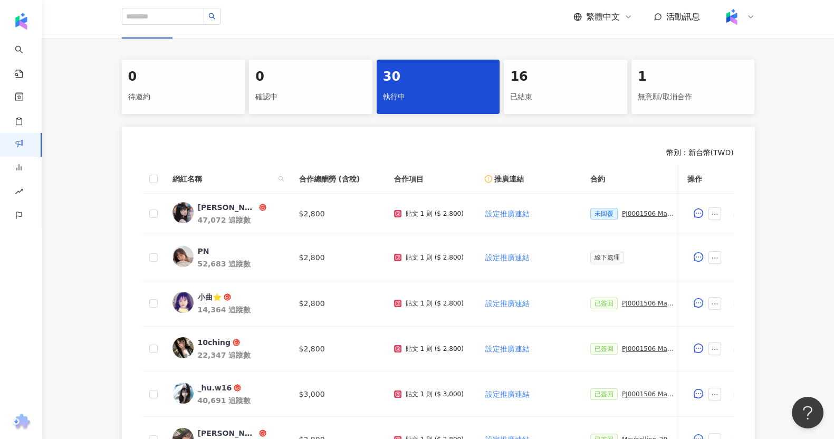
click at [260, 160] on div "幣別 ： 新台幣 ( TWD ) 網紅名稱 合作總酬勞 (含稅) 合作項目 推廣連結 合約 勞報單 其他附件 上線連結 領款人身份 備註 付款狀態 操作 蔡宛…" at bounding box center [438, 408] width 633 height 563
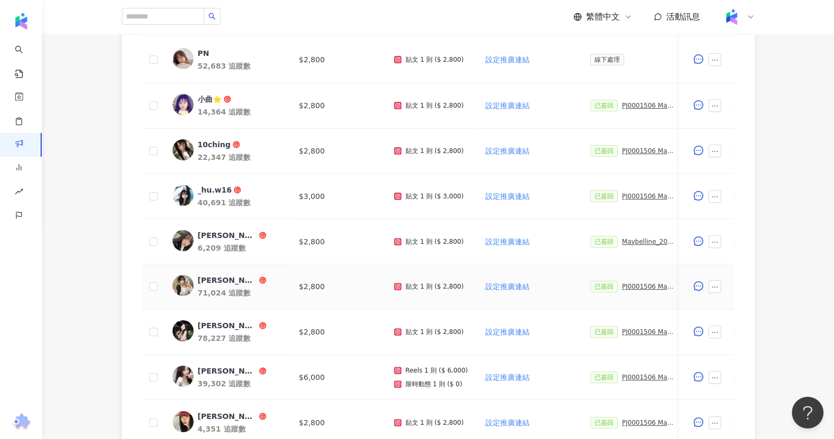
scroll to position [131, 0]
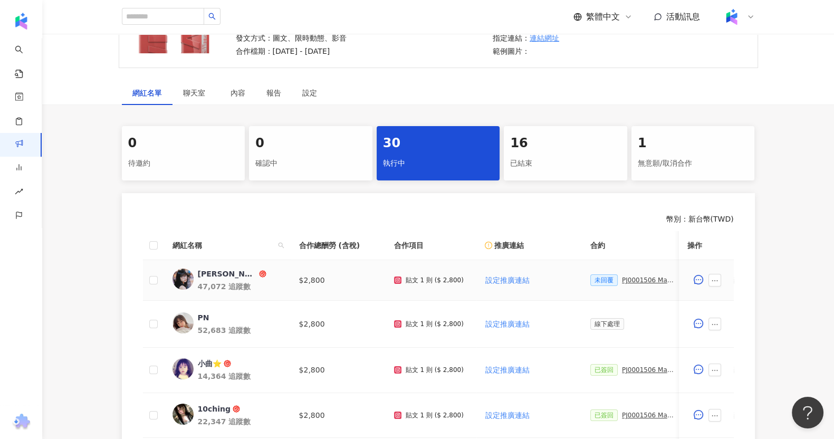
click at [634, 280] on div "PJ0001506 Maybelline_202506_超持久水光鎖吻唇釉新色_萊雅合作備忘錄" at bounding box center [648, 280] width 53 height 7
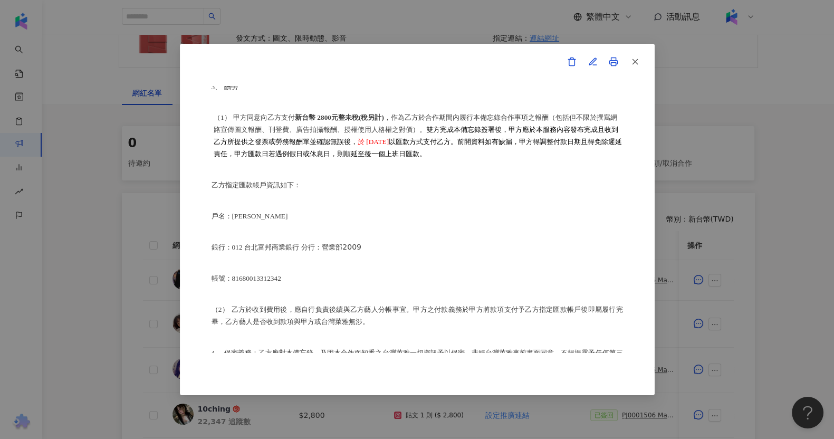
scroll to position [660, 0]
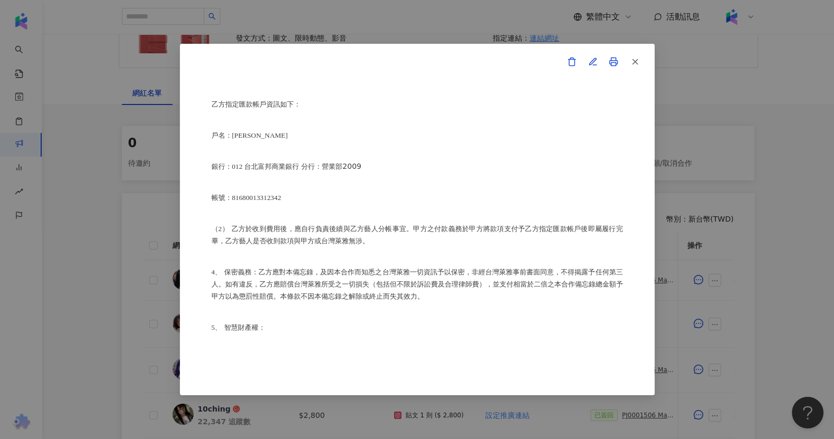
drag, startPoint x: 588, startPoint y: 180, endPoint x: 593, endPoint y: 426, distance: 246.0
click at [588, 173] on p "銀行：012 台北富邦商業銀行 分行：營業部 2009" at bounding box center [418, 166] width 412 height 12
drag, startPoint x: 414, startPoint y: 32, endPoint x: 640, endPoint y: 63, distance: 227.9
click at [414, 32] on div "合作備忘錄 甲方：愛[PERSON_NAME]互動媒體股份有限公司 乙方：[PERSON_NAME]因甲方委託乙方[PERSON_NAME]進行台灣萊雅股份有…" at bounding box center [417, 219] width 834 height 439
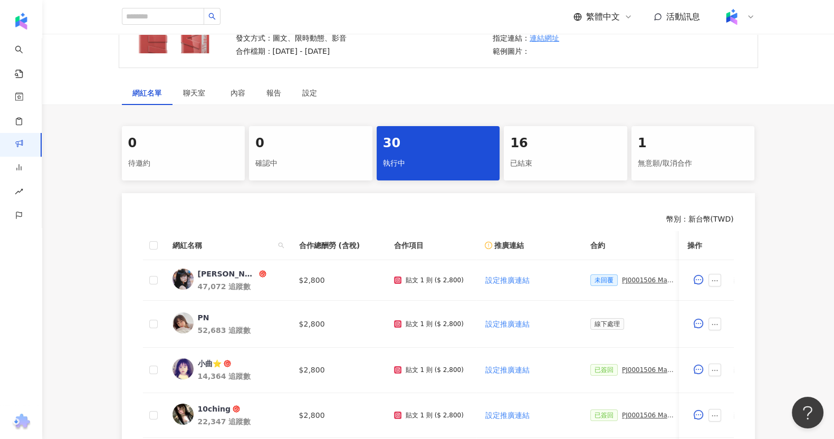
click at [641, 63] on div "發文平台： 合作項目： 超持久水光鎖吻唇釉 預計合作人數：40 發文方式：圖文、限時動態、影音 合作檔期：2025/6/9 - 2025/7/31 網紅預算：…" at bounding box center [439, 25] width 640 height 87
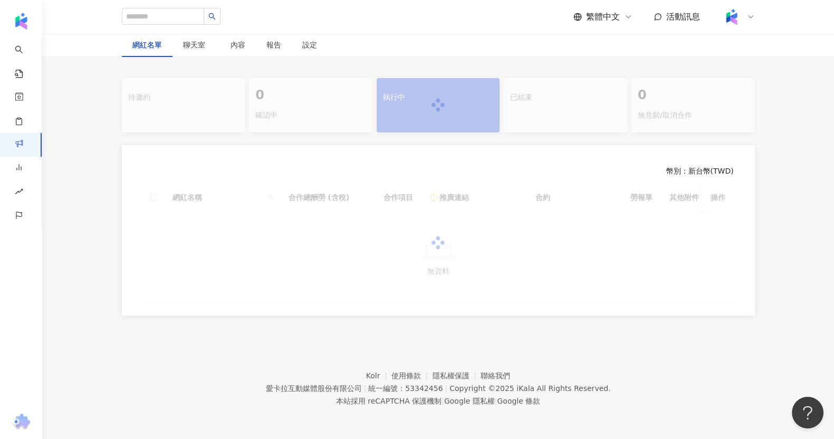
scroll to position [189, 0]
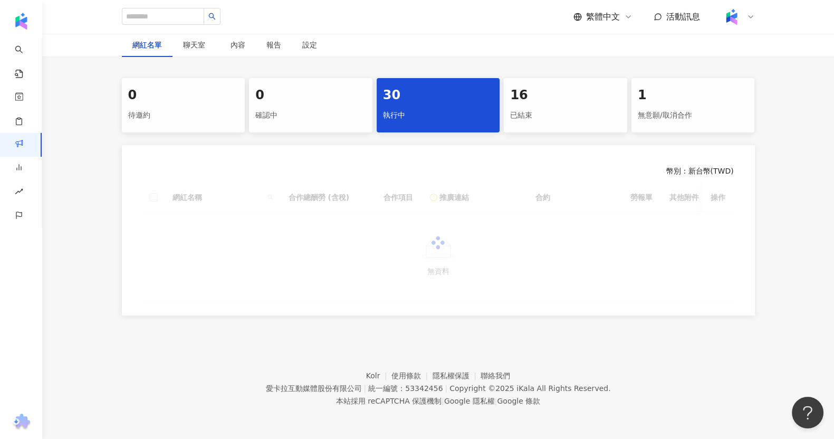
click at [519, 298] on div at bounding box center [438, 243] width 591 height 120
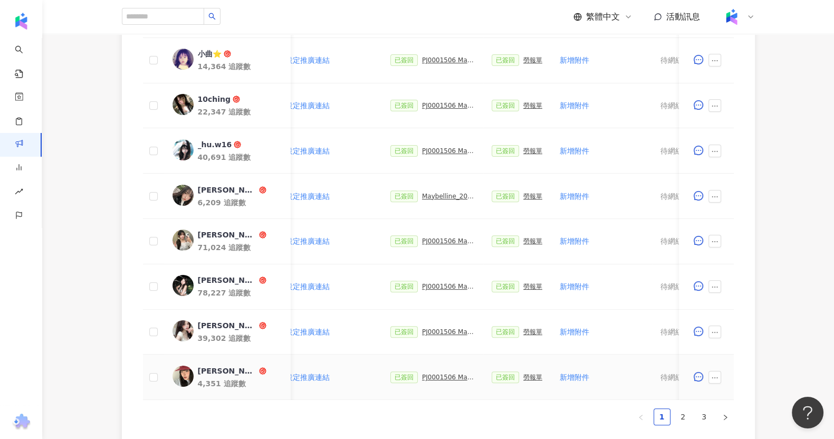
scroll to position [317, 0]
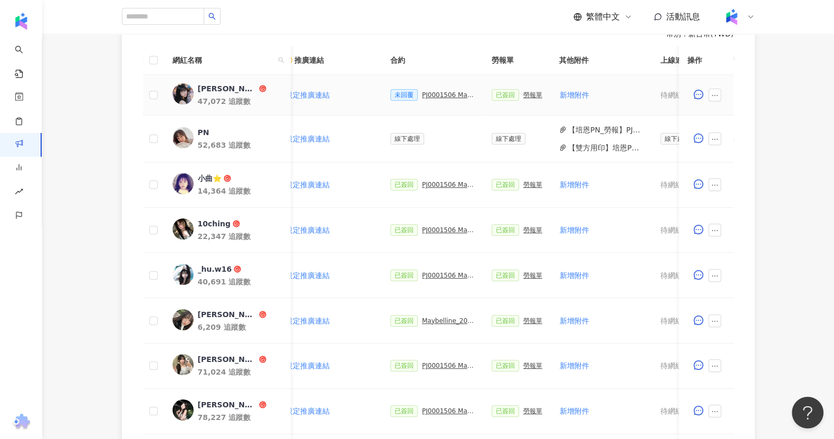
click at [438, 99] on div "未回覆 PJ0001506 Maybelline_202506_超持久水光鎖吻唇釉新色_萊雅合作備忘錄" at bounding box center [433, 95] width 84 height 12
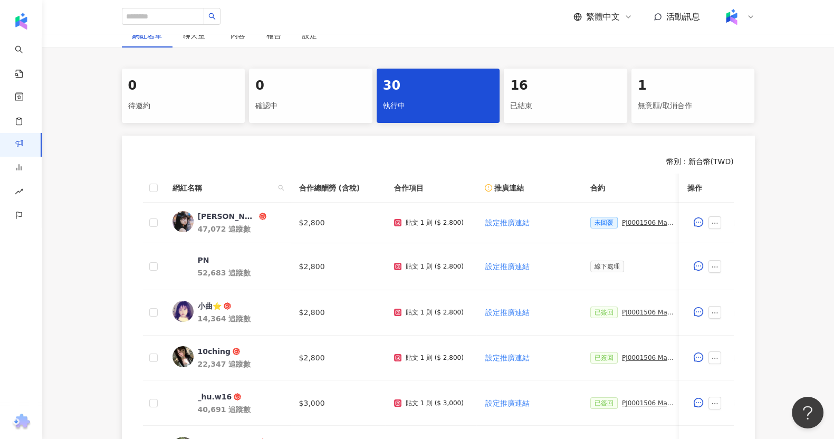
scroll to position [227, 0]
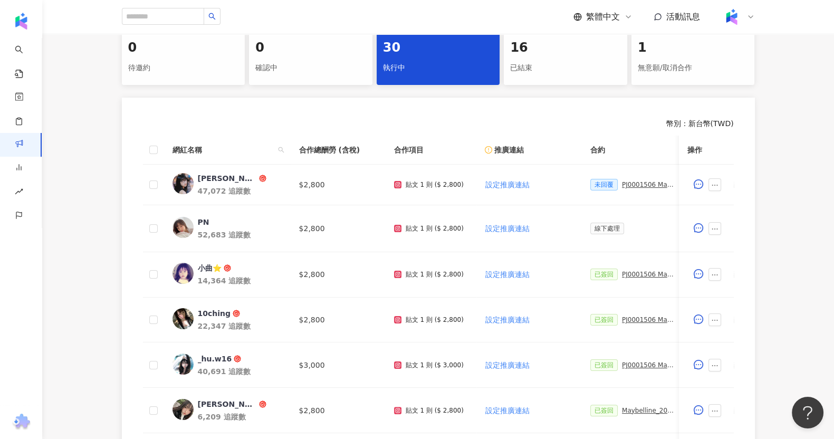
click at [809, 302] on div "0 待邀約 0 確認中 30 執行中 16 已結束 1 無意願/取消合作 幣別 ： 新台幣 ( TWD ) 網紅名稱 合作總酬勞 (含稅) 合作項目 推廣連結…" at bounding box center [438, 346] width 792 height 630
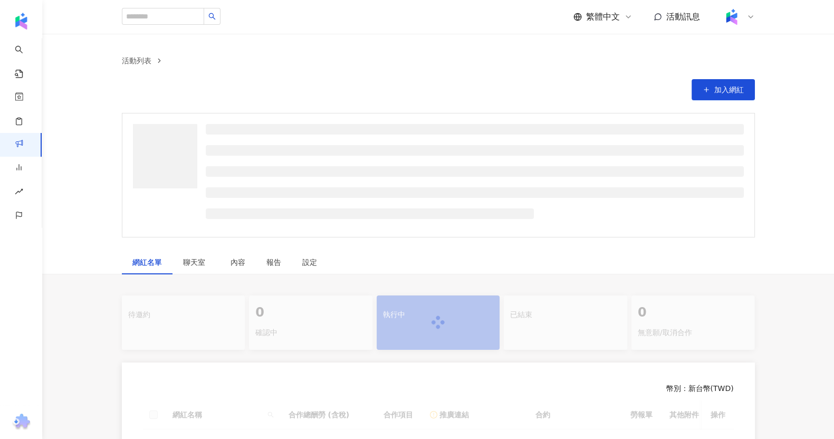
scroll to position [227, 0]
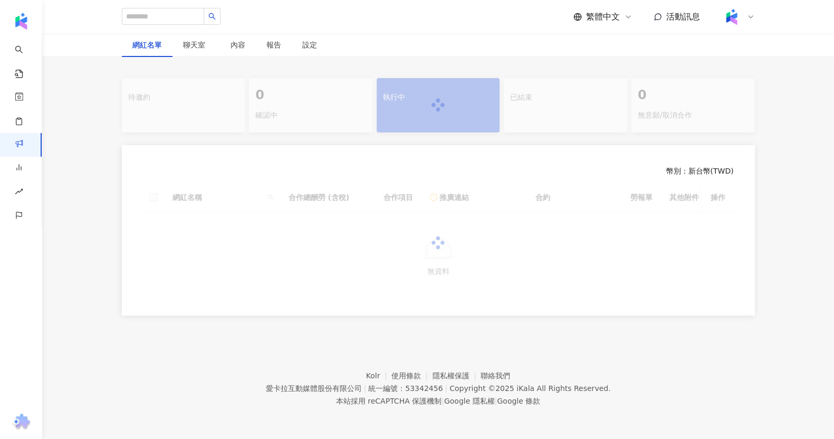
click at [681, 250] on div at bounding box center [438, 243] width 591 height 120
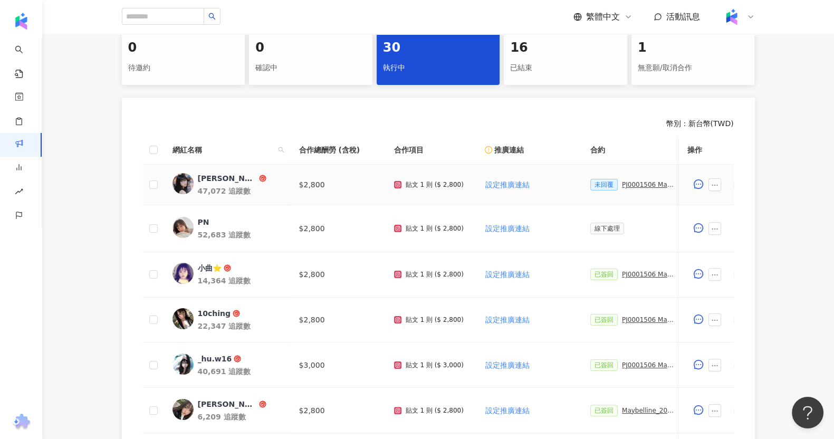
click at [644, 182] on div "PJ0001506 Maybelline_202506_超持久水光鎖吻唇釉新色_萊雅合作備忘錄" at bounding box center [648, 184] width 53 height 7
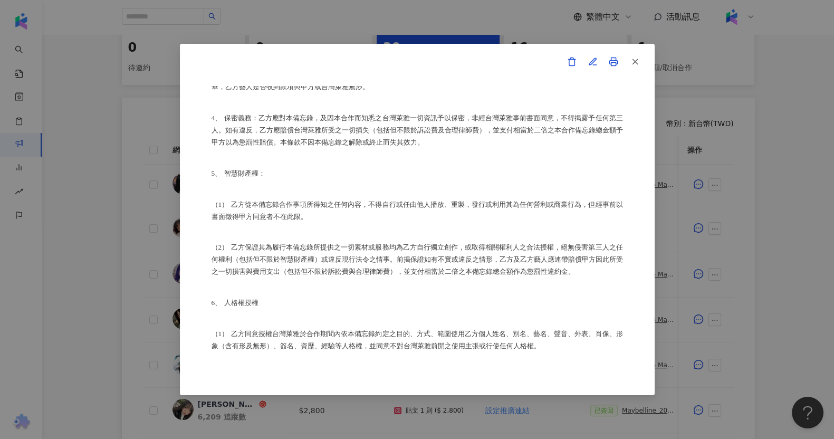
scroll to position [923, 0]
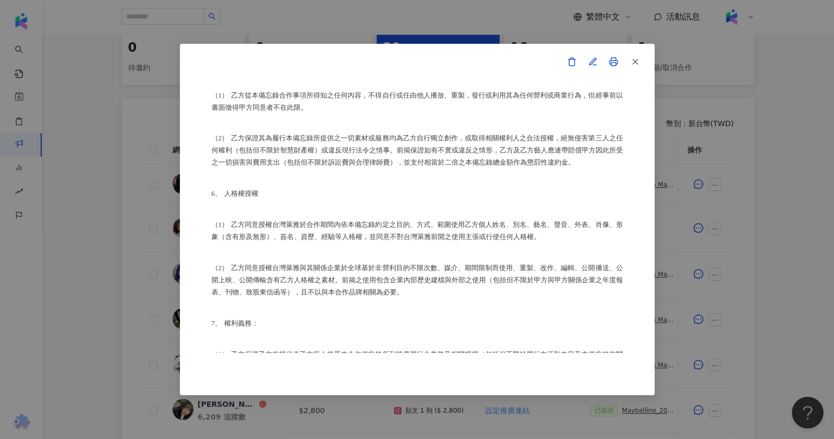
click at [716, 219] on div "合作備忘錄 甲方：愛[PERSON_NAME]互動媒體股份有限公司 乙方：[PERSON_NAME]因甲方委託乙方[PERSON_NAME]進行台灣萊雅股份有…" at bounding box center [417, 219] width 834 height 439
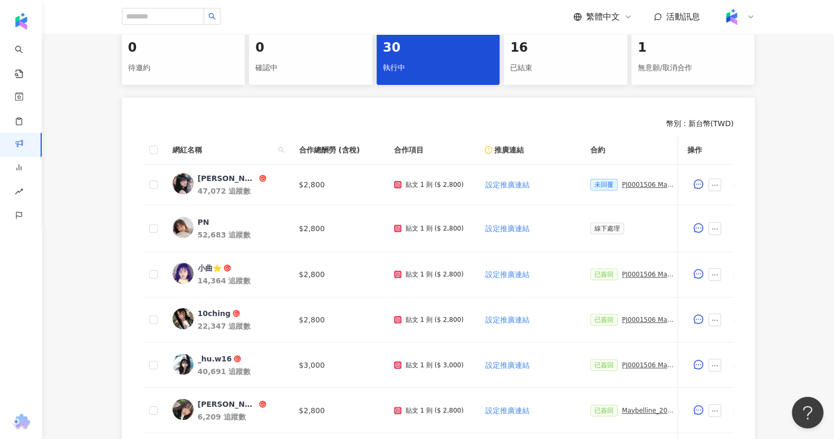
click at [726, 35] on div "1 無意願/取消合作" at bounding box center [693, 58] width 123 height 54
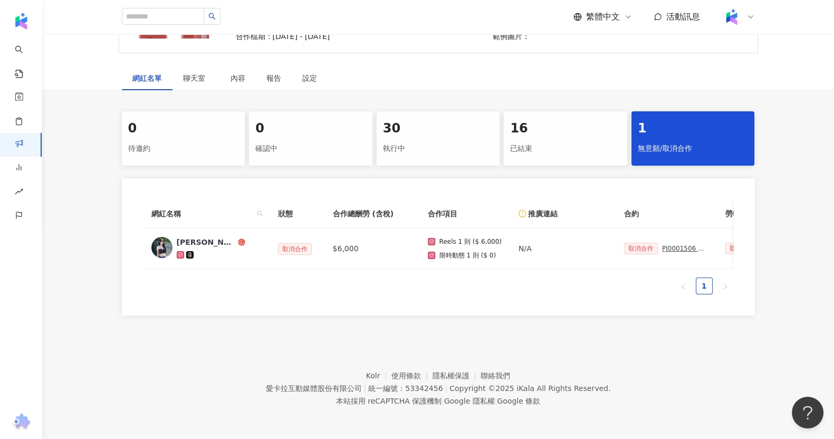
scroll to position [156, 0]
click at [622, 281] on ul "1" at bounding box center [438, 286] width 591 height 17
click at [391, 125] on div "30" at bounding box center [438, 129] width 111 height 18
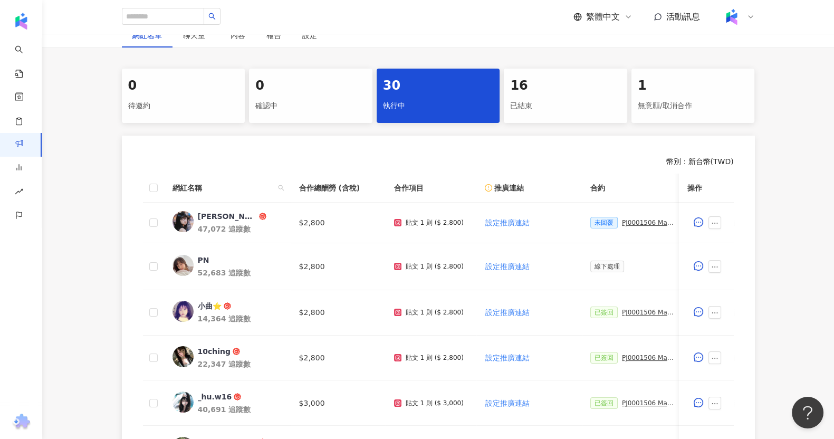
scroll to position [227, 0]
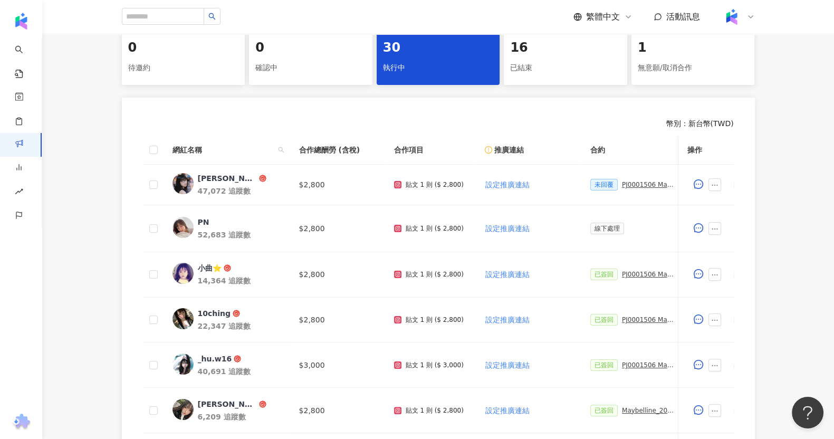
drag, startPoint x: 797, startPoint y: 219, endPoint x: 789, endPoint y: 219, distance: 8.4
click at [797, 219] on div "0 待邀約 0 確認中 30 執行中 16 已結束 1 無意願/取消合作 幣別 ： 新台幣 ( TWD ) 網紅名稱 合作總酬勞 (含稅) 合作項目 推廣連結…" at bounding box center [438, 346] width 792 height 630
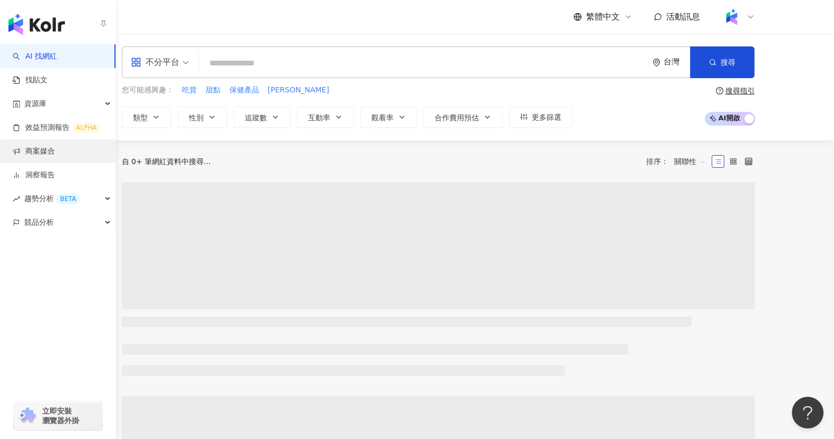
click at [54, 149] on link "商案媒合" at bounding box center [34, 151] width 42 height 11
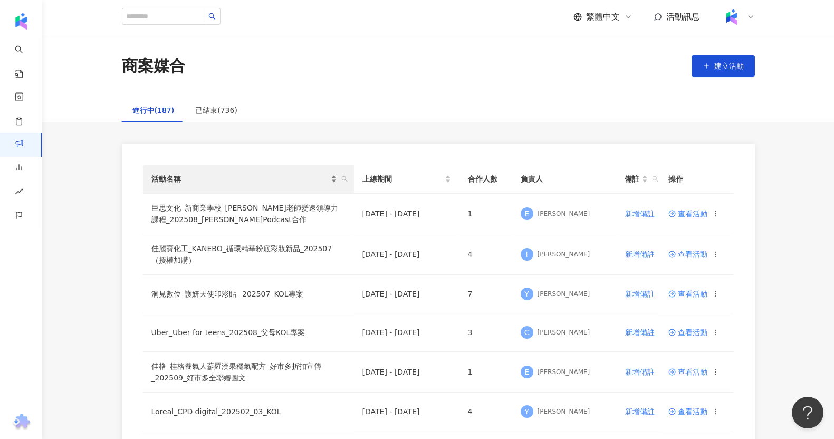
click at [252, 179] on span "活動名稱" at bounding box center [239, 179] width 177 height 12
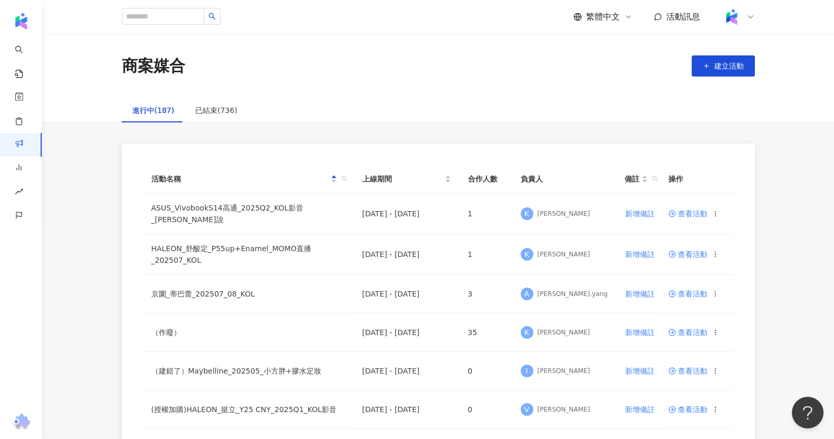
click at [349, 179] on th "活動名稱" at bounding box center [248, 179] width 211 height 29
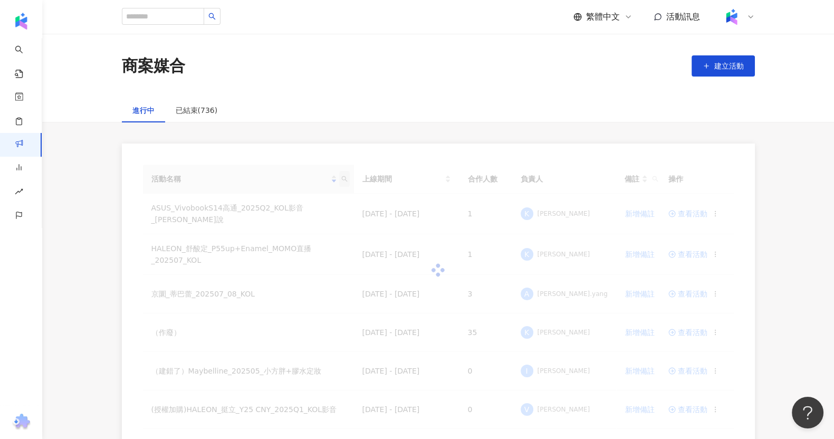
click at [340, 179] on div at bounding box center [438, 270] width 591 height 211
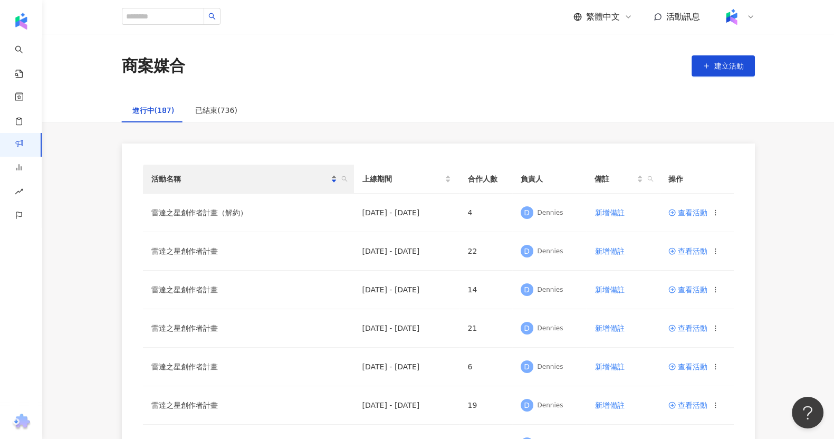
click at [232, 179] on span "活動名稱" at bounding box center [239, 179] width 177 height 12
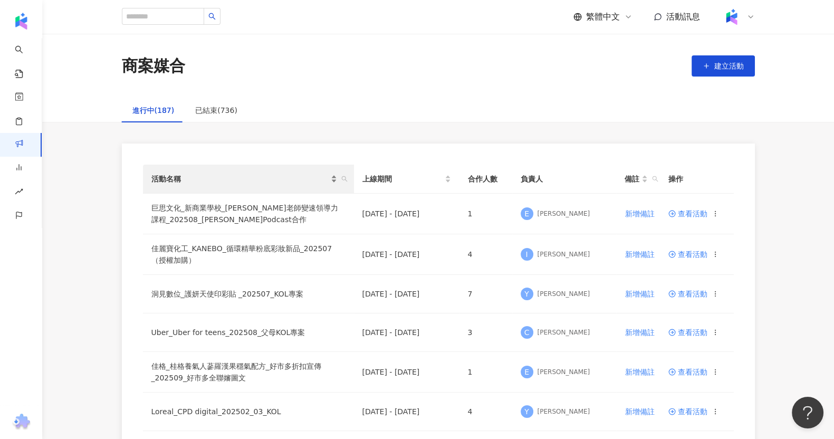
click at [332, 181] on div "活動名稱" at bounding box center [244, 179] width 186 height 12
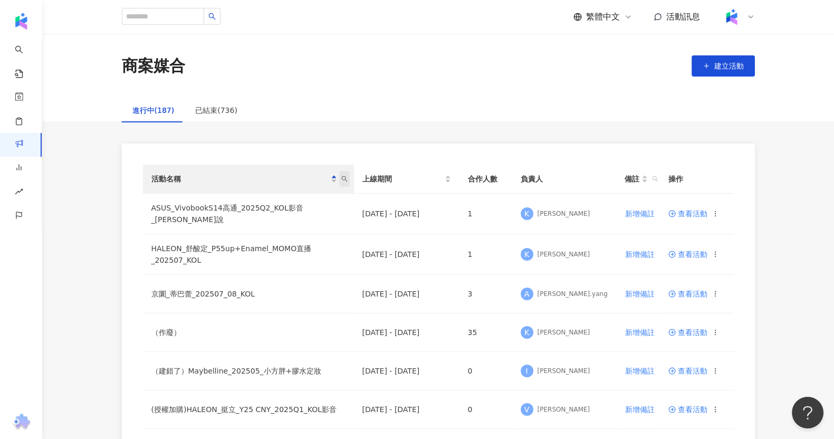
click at [341, 177] on icon "search" at bounding box center [344, 179] width 6 height 6
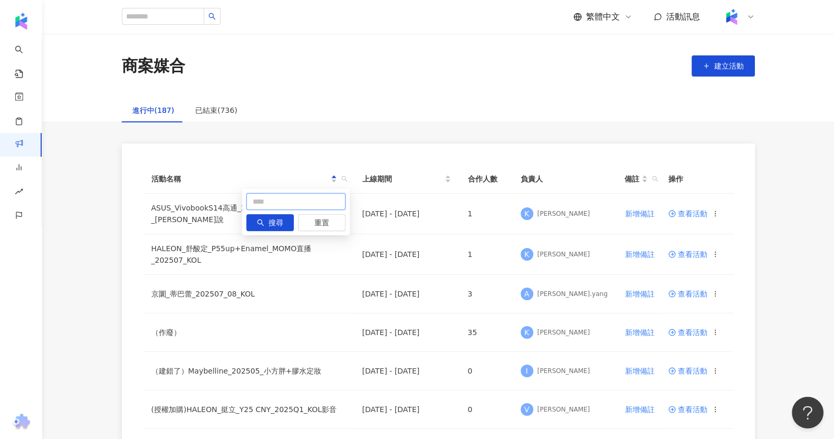
click at [275, 202] on input "text" at bounding box center [295, 201] width 99 height 17
paste input "**********"
click at [284, 227] on button "搜尋" at bounding box center [269, 222] width 47 height 17
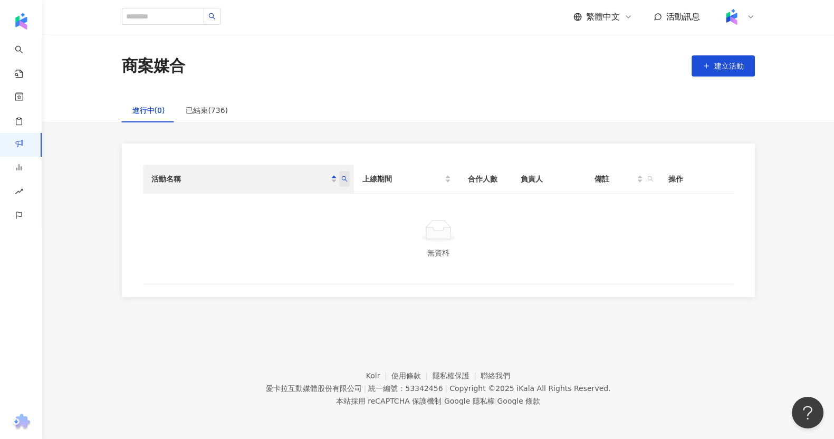
click at [344, 176] on icon "search" at bounding box center [344, 179] width 6 height 6
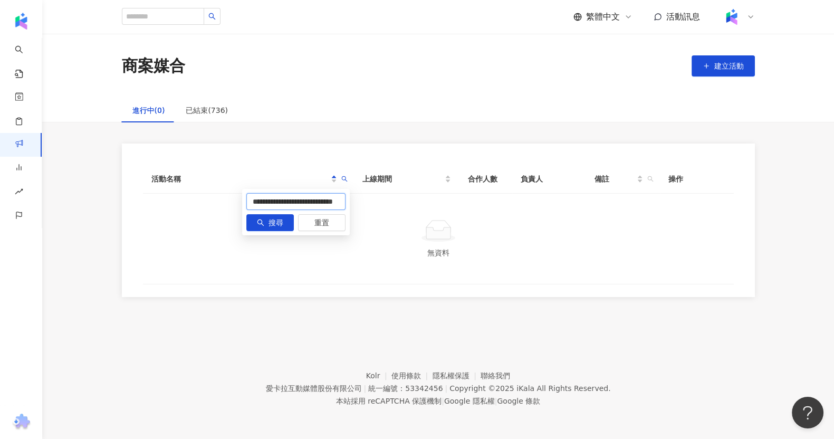
click at [253, 203] on input "**********" at bounding box center [295, 201] width 99 height 17
type input "**********"
click at [267, 222] on button "搜尋" at bounding box center [269, 222] width 47 height 17
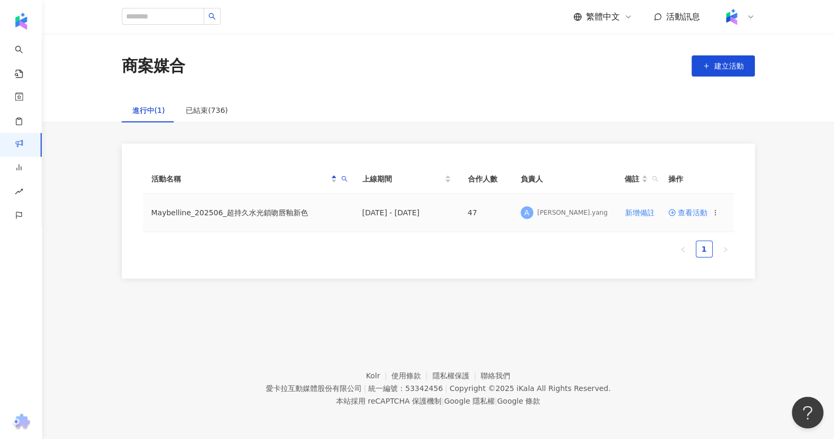
click at [694, 212] on span "查看活動" at bounding box center [688, 212] width 39 height 7
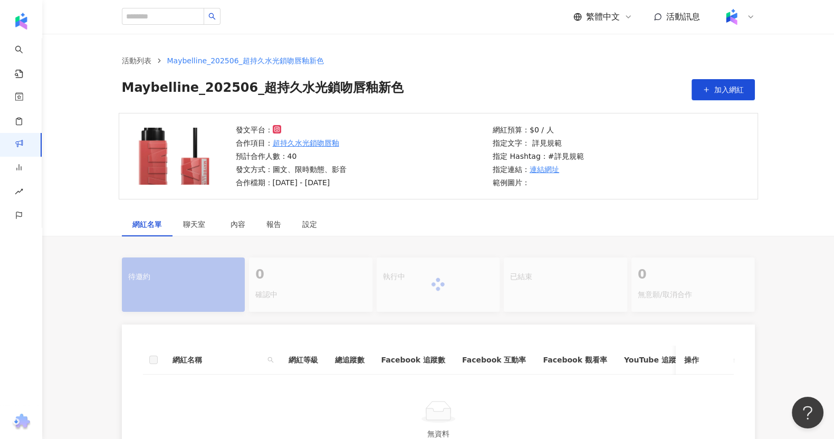
click at [423, 291] on div at bounding box center [438, 285] width 633 height 54
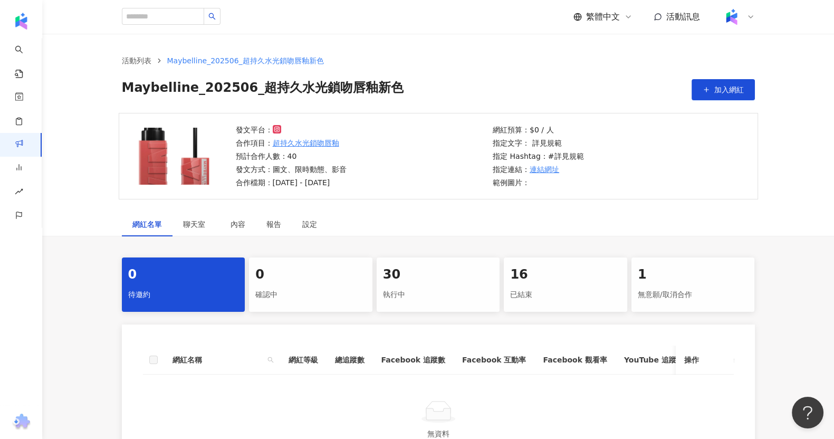
click at [422, 292] on div "執行中" at bounding box center [438, 295] width 111 height 18
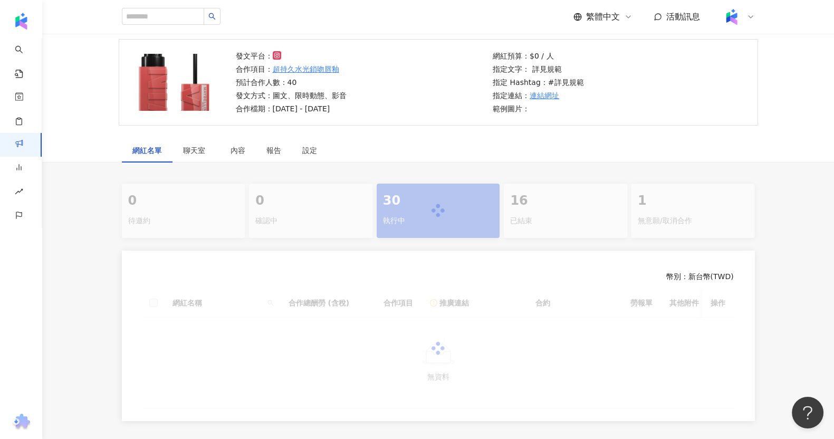
scroll to position [189, 0]
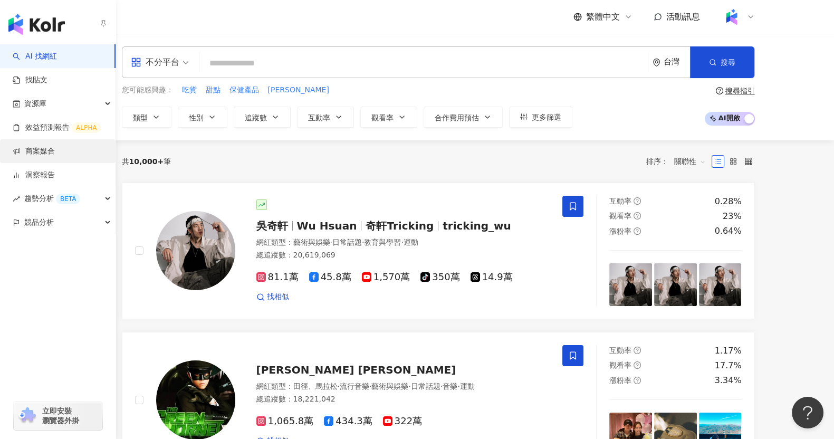
click at [32, 157] on link "商案媒合" at bounding box center [34, 151] width 42 height 11
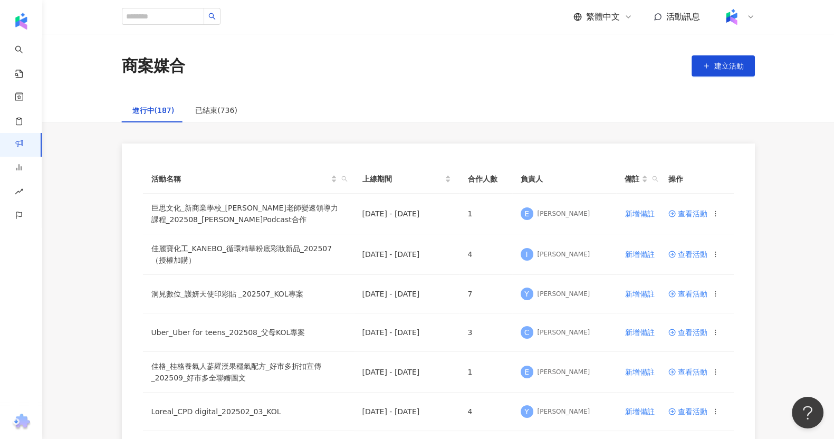
drag, startPoint x: 349, startPoint y: 180, endPoint x: 343, endPoint y: 179, distance: 6.0
click at [346, 180] on span "活動名稱" at bounding box center [344, 179] width 11 height 16
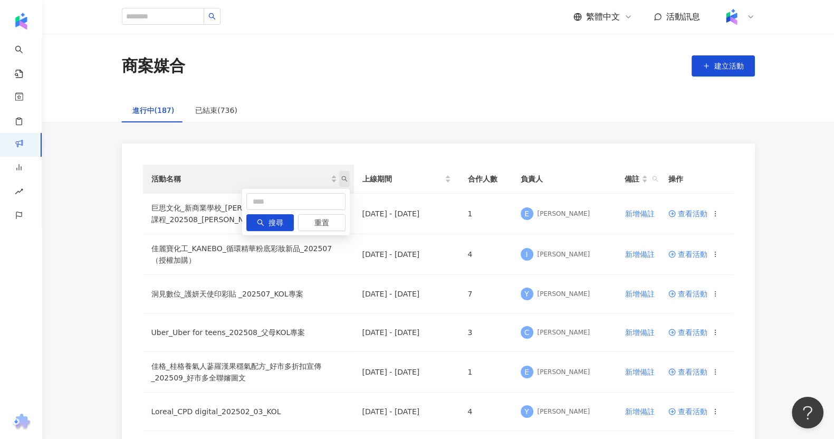
click at [343, 178] on icon "search" at bounding box center [344, 179] width 6 height 6
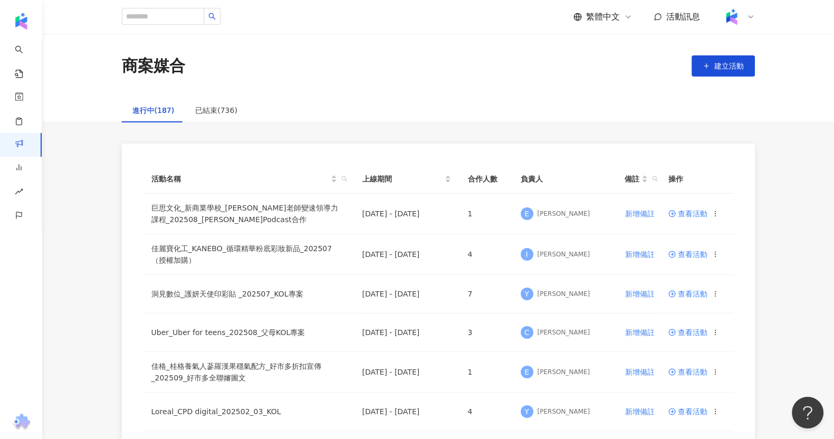
click at [342, 178] on icon "search" at bounding box center [344, 179] width 6 height 6
click at [314, 205] on input "text" at bounding box center [295, 201] width 99 height 17
paste input "**********"
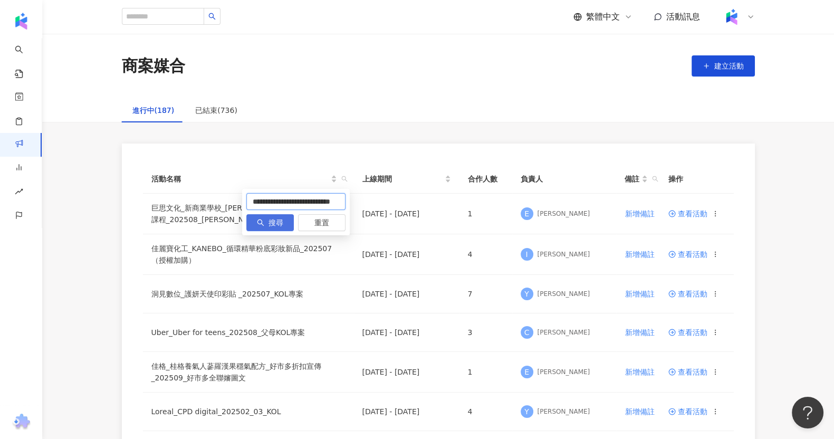
type input "**********"
click at [267, 222] on button "搜尋" at bounding box center [269, 222] width 47 height 17
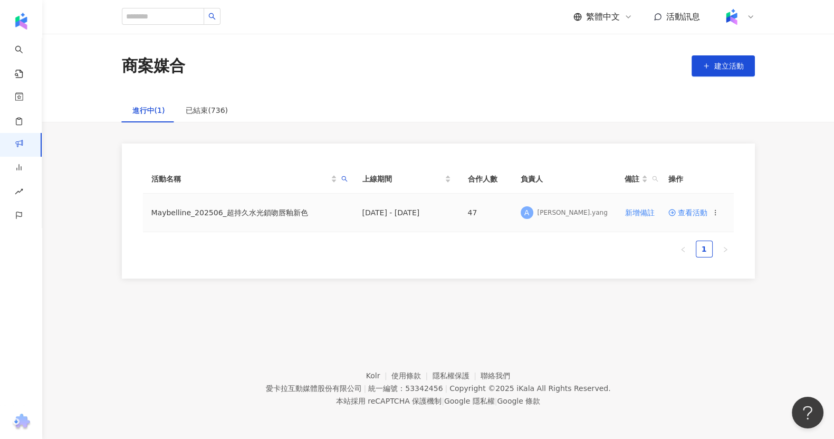
click at [670, 213] on icon at bounding box center [672, 212] width 7 height 7
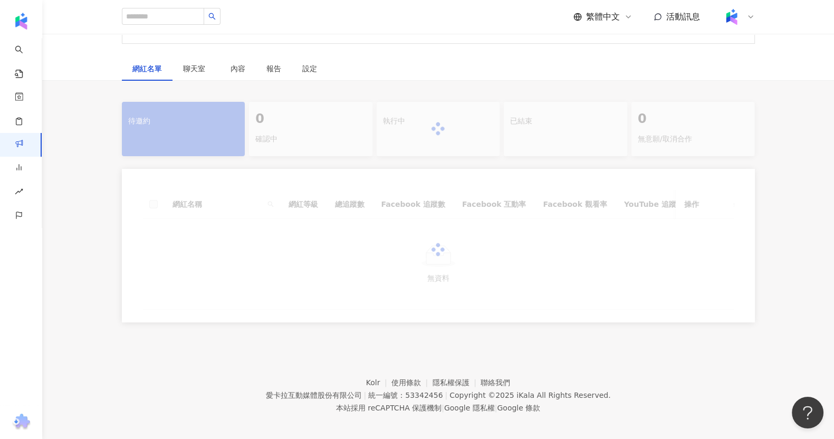
scroll to position [211, 0]
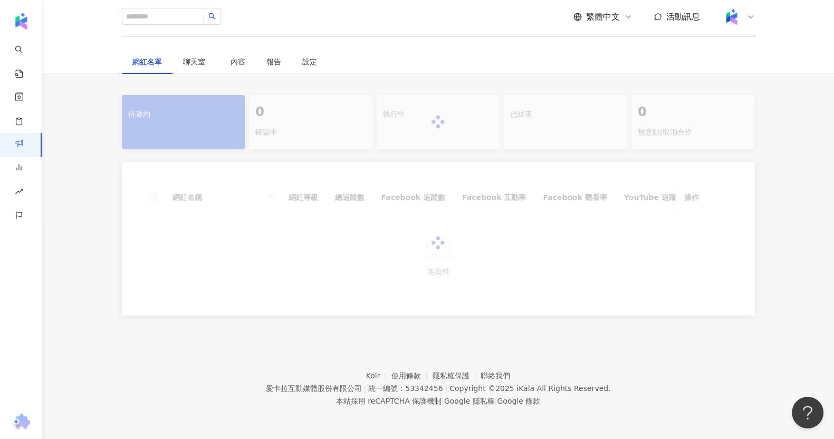
click at [652, 328] on footer "Kolr 使用條款 隱私權保護 聯絡我們 愛卡拉互動媒體股份有限公司 | 統一編號：53342456 | Copyright © 2025 iKala All…" at bounding box center [438, 380] width 792 height 117
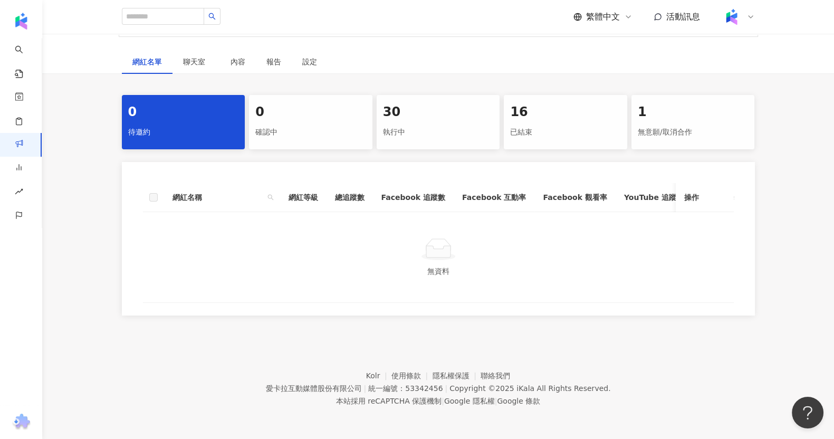
scroll to position [172, 0]
click at [420, 123] on div "執行中" at bounding box center [438, 132] width 111 height 18
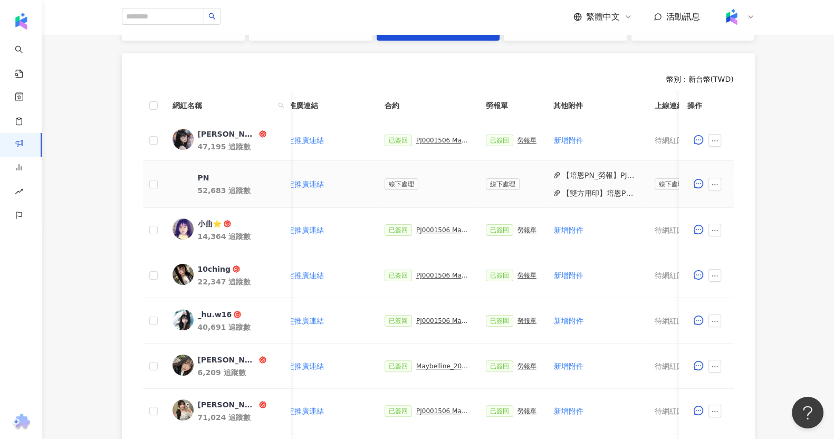
scroll to position [251, 0]
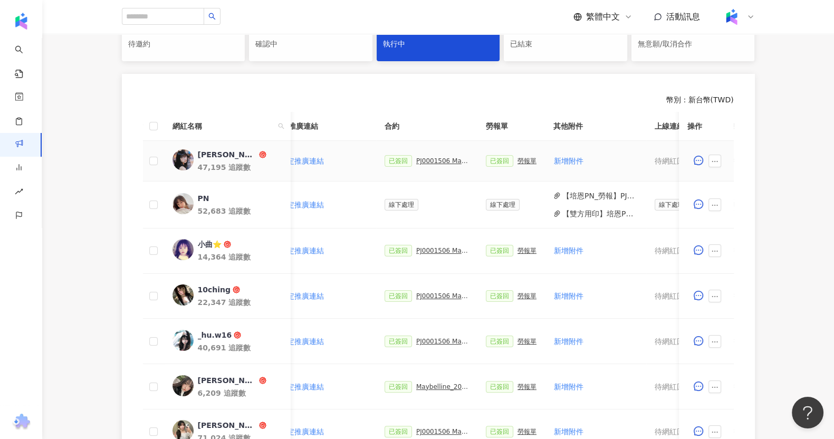
click at [430, 156] on div "已簽回 PJ0001506 Maybelline_202506_超持久水光鎖吻唇釉新色_萊雅合作備忘錄" at bounding box center [427, 161] width 84 height 12
click at [426, 159] on div "PJ0001506 Maybelline_202506_超持久水光鎖吻唇釉新色_萊雅合作備忘錄" at bounding box center [442, 160] width 53 height 7
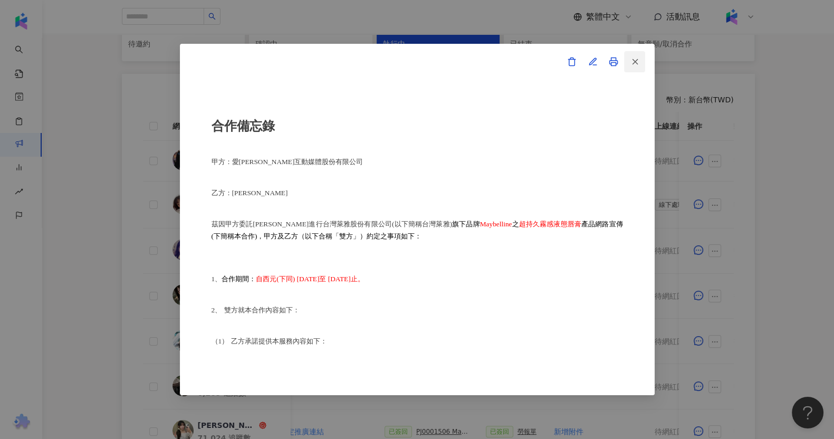
click at [637, 66] on span "button" at bounding box center [635, 61] width 9 height 11
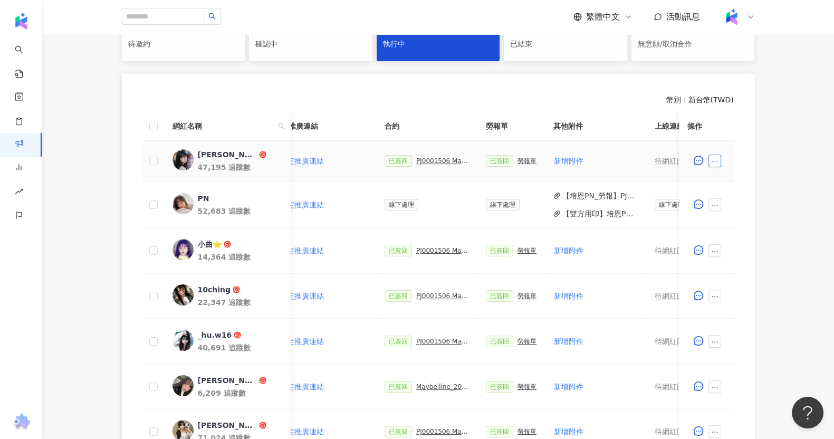
click at [715, 161] on icon "ellipsis" at bounding box center [714, 161] width 7 height 7
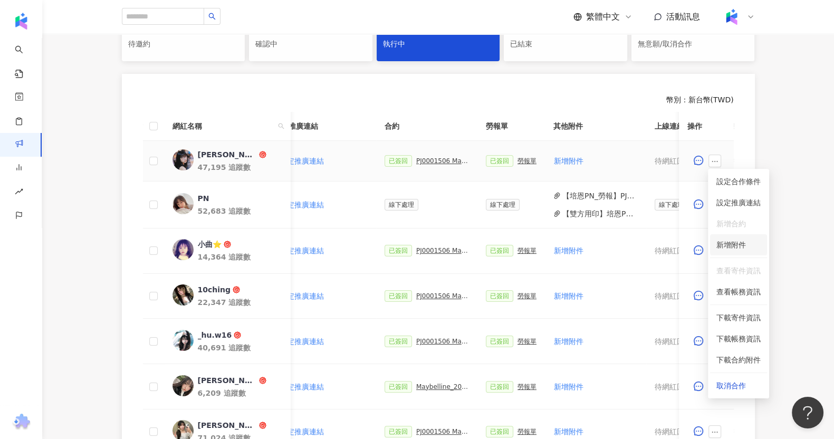
click at [721, 248] on span "新增附件" at bounding box center [732, 245] width 30 height 8
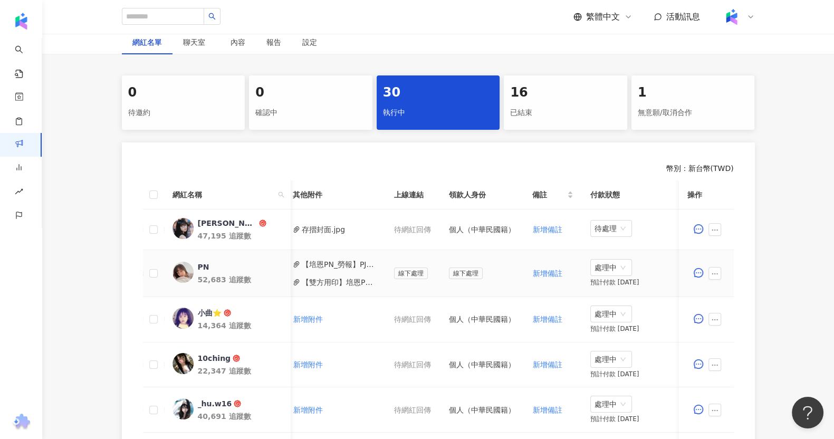
scroll to position [317, 0]
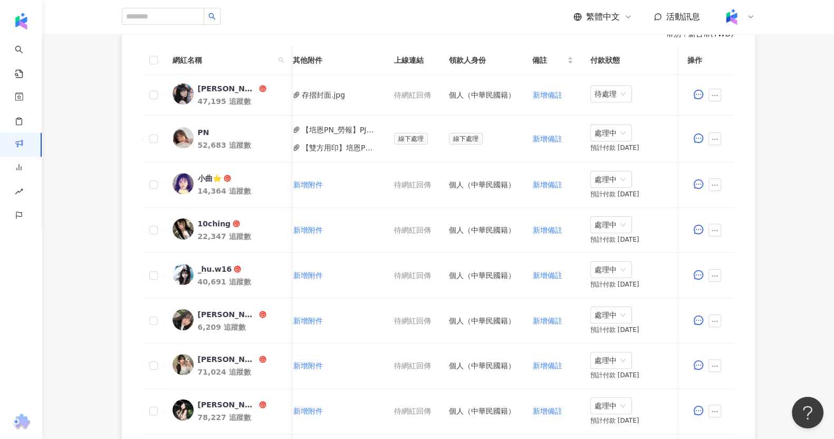
click at [809, 204] on div "0 待邀約 0 確認中 30 執行中 16 已結束 1 無意願/取消合作 幣別 ： 新台幣 ( TWD ) 網紅名稱 合作總酬勞 (含稅) 合作項目 推廣連結…" at bounding box center [438, 256] width 792 height 630
